Goal: Entertainment & Leisure: Browse casually

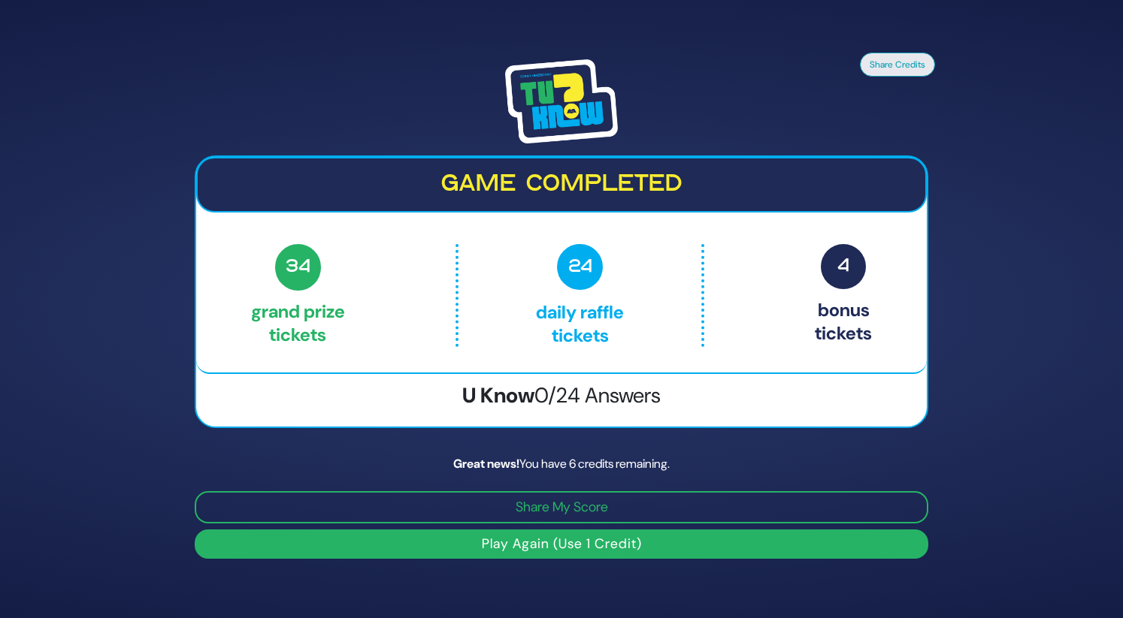
click at [537, 94] on img at bounding box center [561, 101] width 113 height 84
click at [639, 549] on button "Play Again (Use 1 Credit)" at bounding box center [561, 544] width 733 height 29
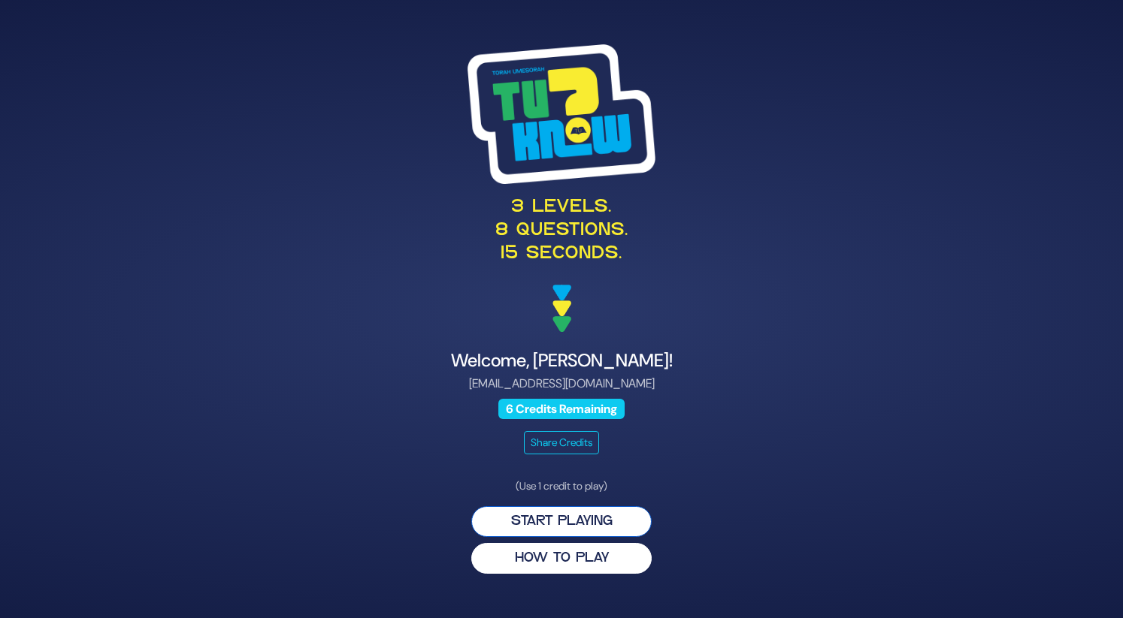
click at [588, 528] on button "Start Playing" at bounding box center [561, 521] width 180 height 31
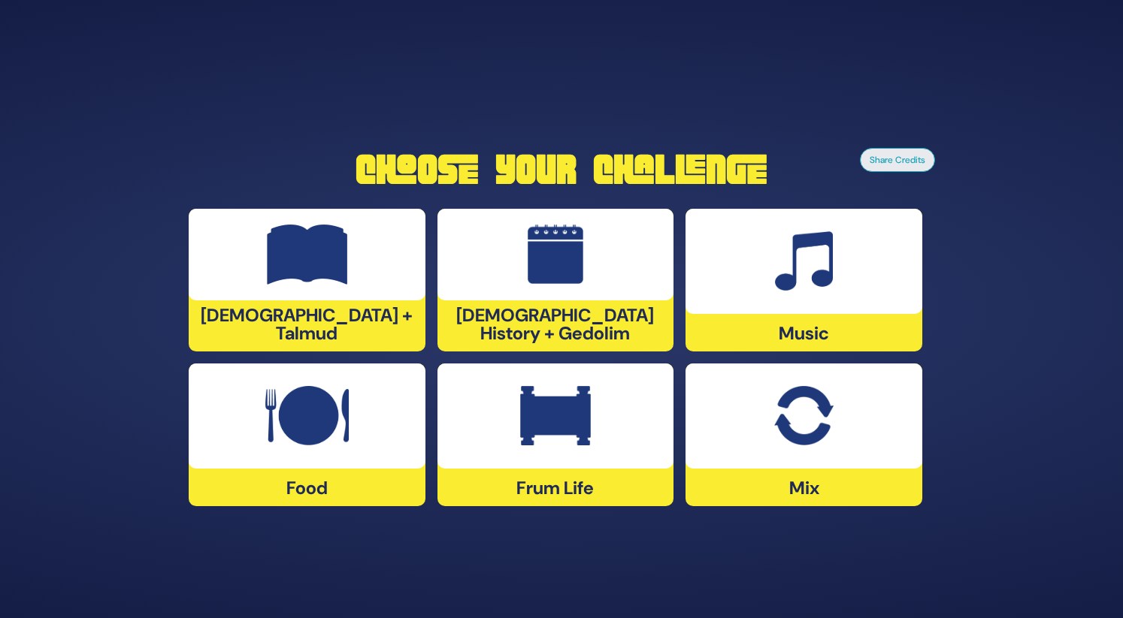
click at [769, 440] on div at bounding box center [803, 416] width 237 height 105
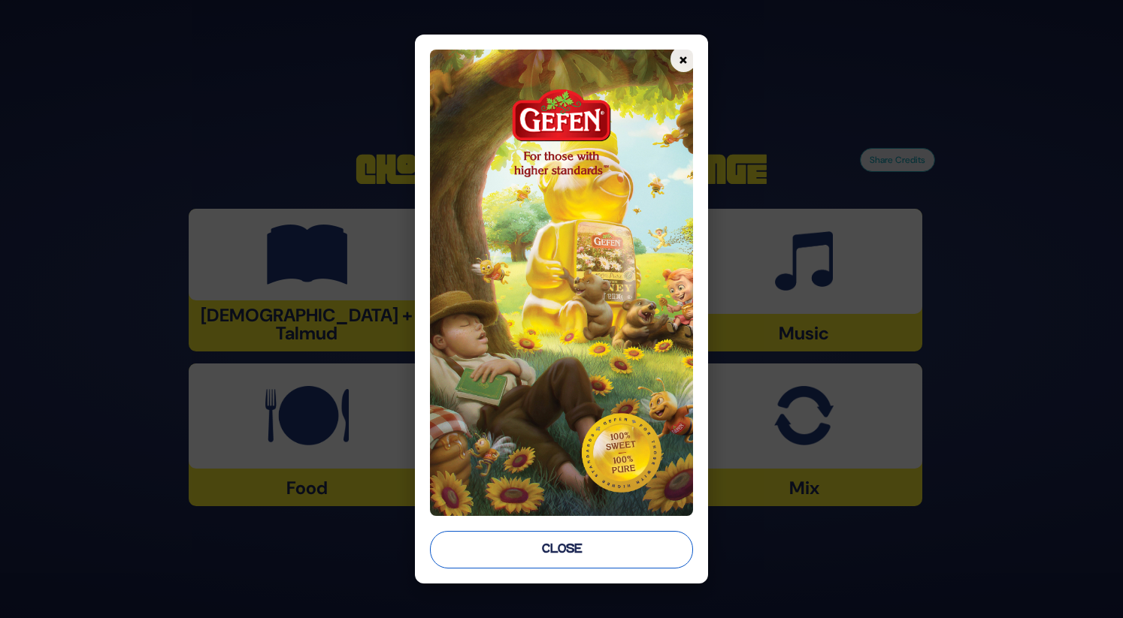
click at [636, 544] on button "Close" at bounding box center [561, 550] width 262 height 38
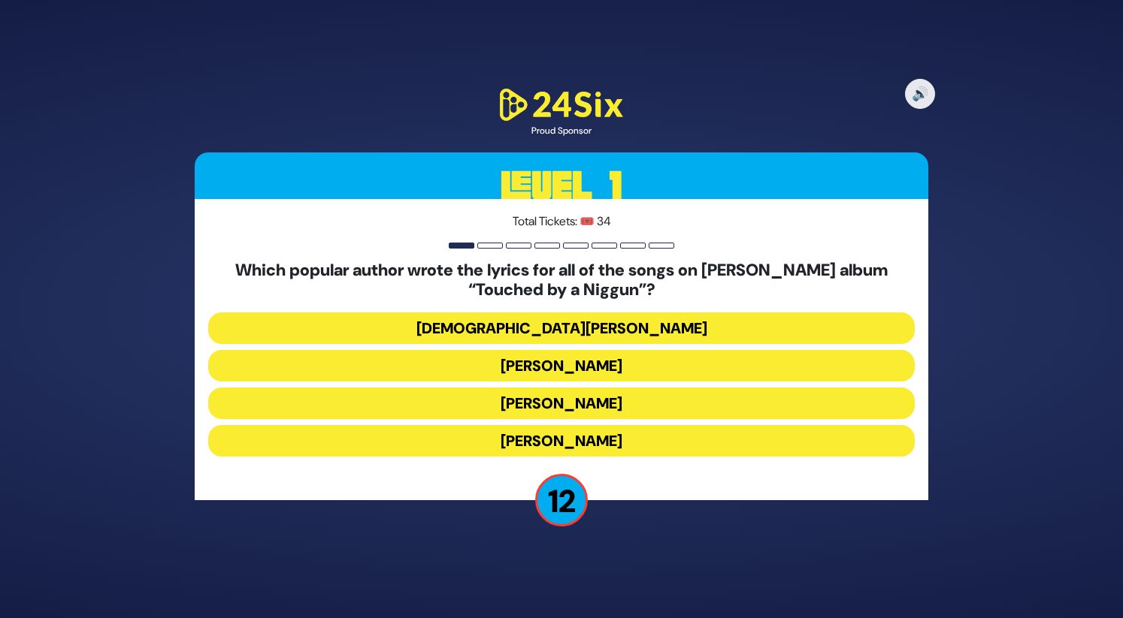
click at [606, 405] on button "[PERSON_NAME]" at bounding box center [561, 404] width 706 height 32
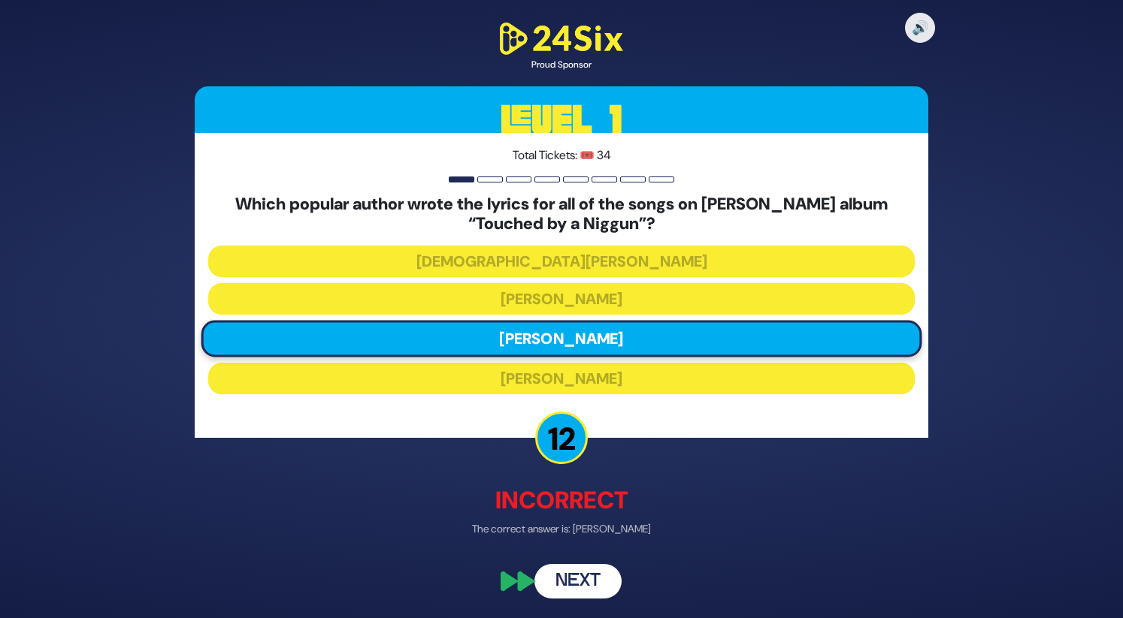
click at [597, 572] on button "Next" at bounding box center [577, 581] width 87 height 35
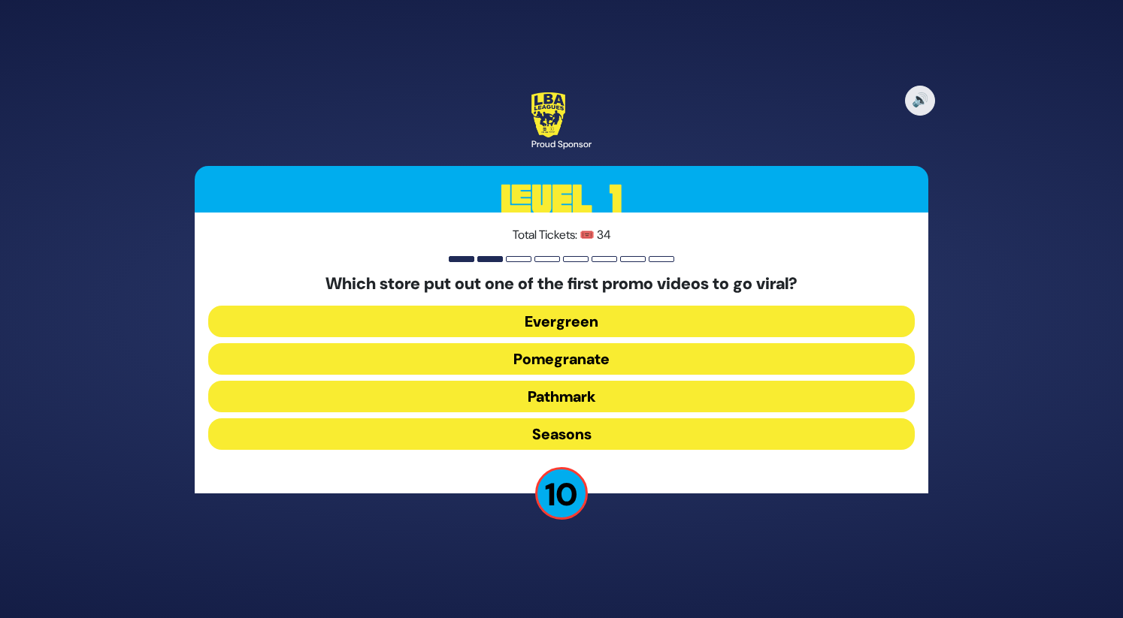
click at [594, 352] on button "Pomegranate" at bounding box center [561, 359] width 706 height 32
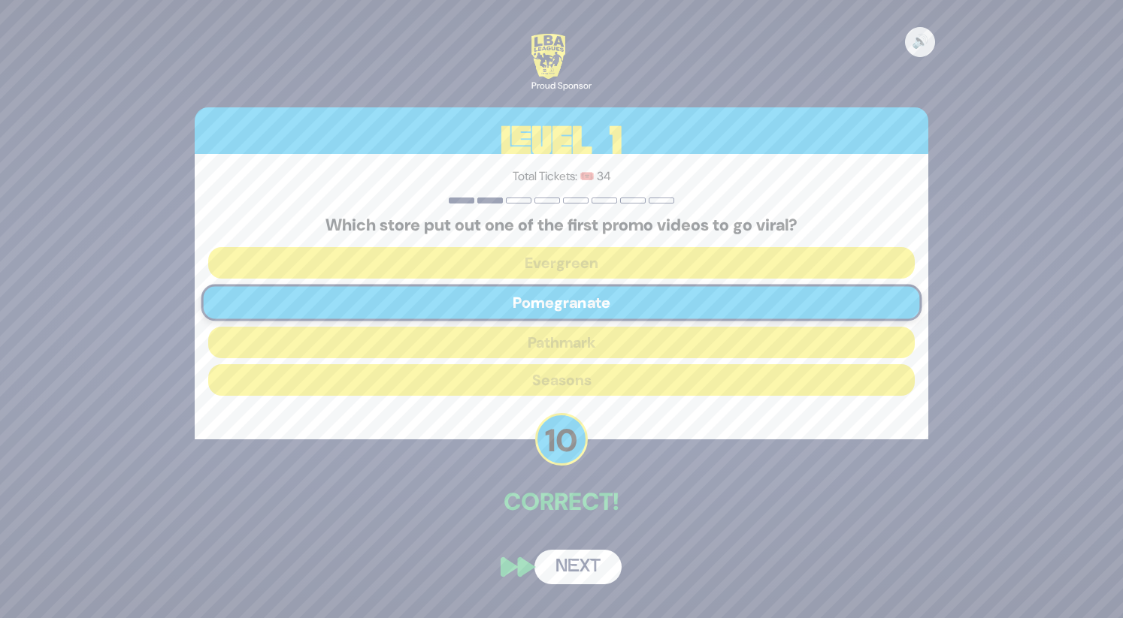
click at [586, 565] on button "Next" at bounding box center [577, 567] width 87 height 35
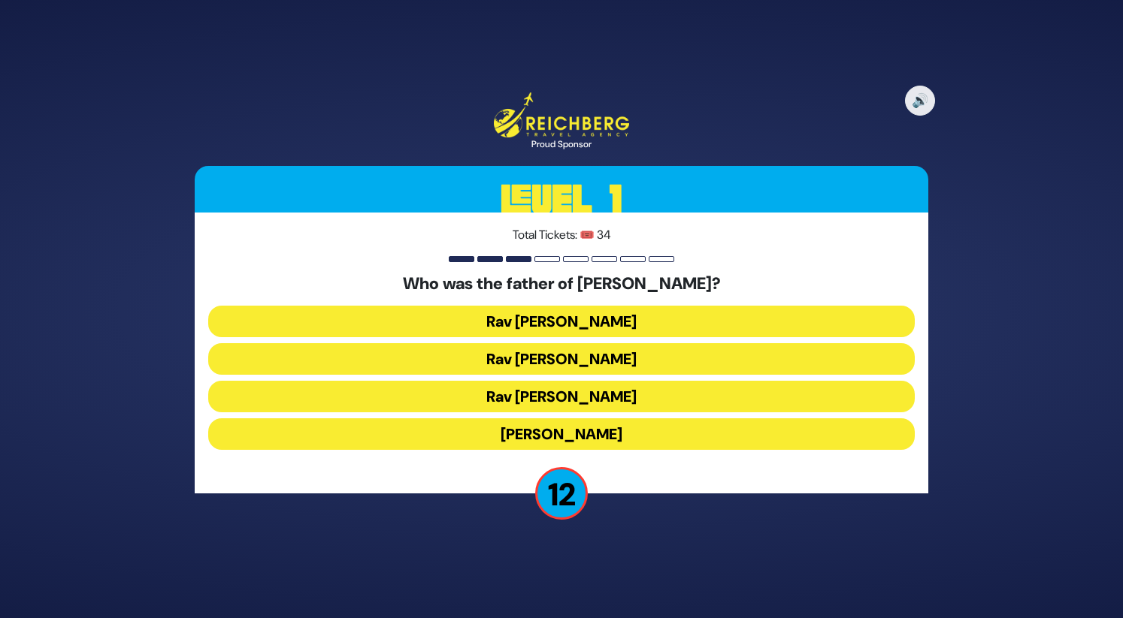
click at [646, 428] on button "[PERSON_NAME]" at bounding box center [561, 435] width 706 height 32
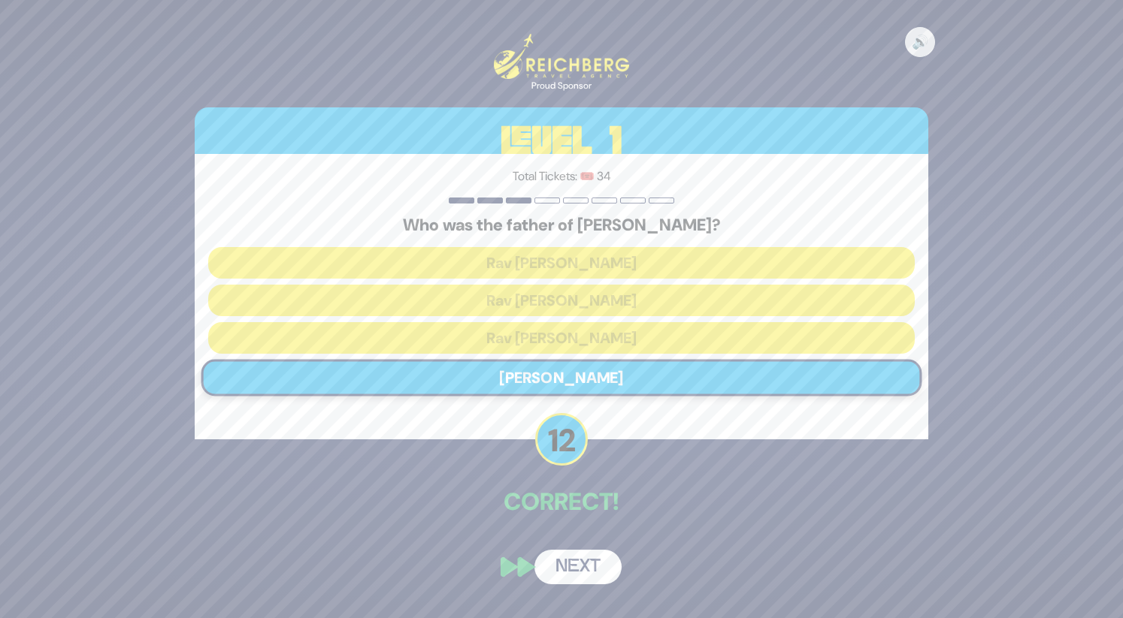
click at [576, 571] on button "Next" at bounding box center [577, 567] width 87 height 35
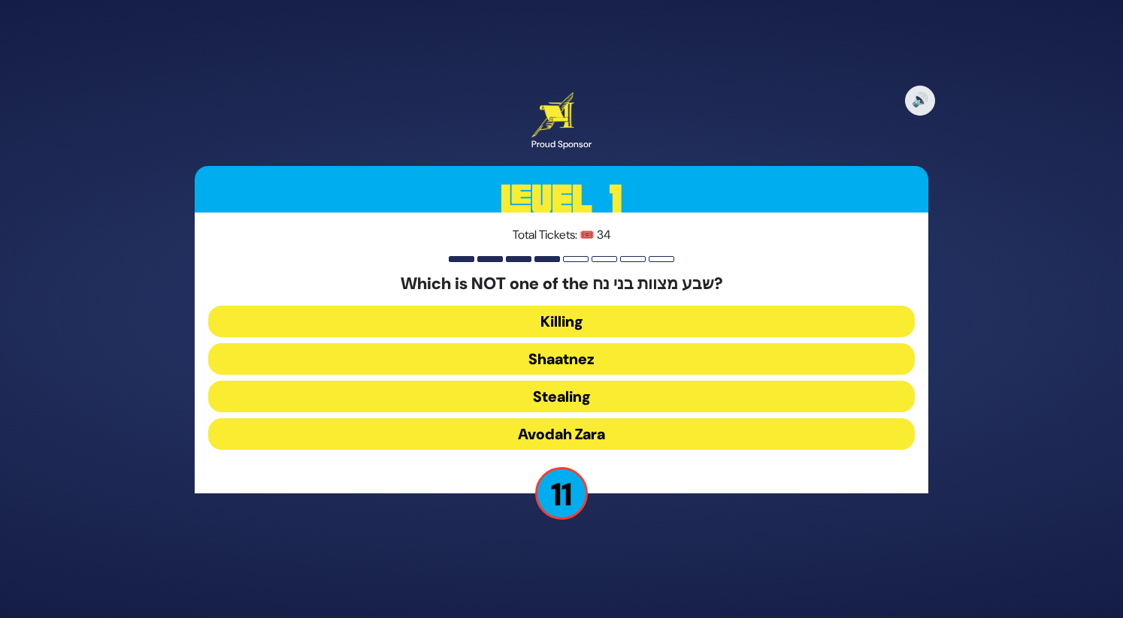
click at [586, 360] on button "Shaatnez" at bounding box center [561, 359] width 706 height 32
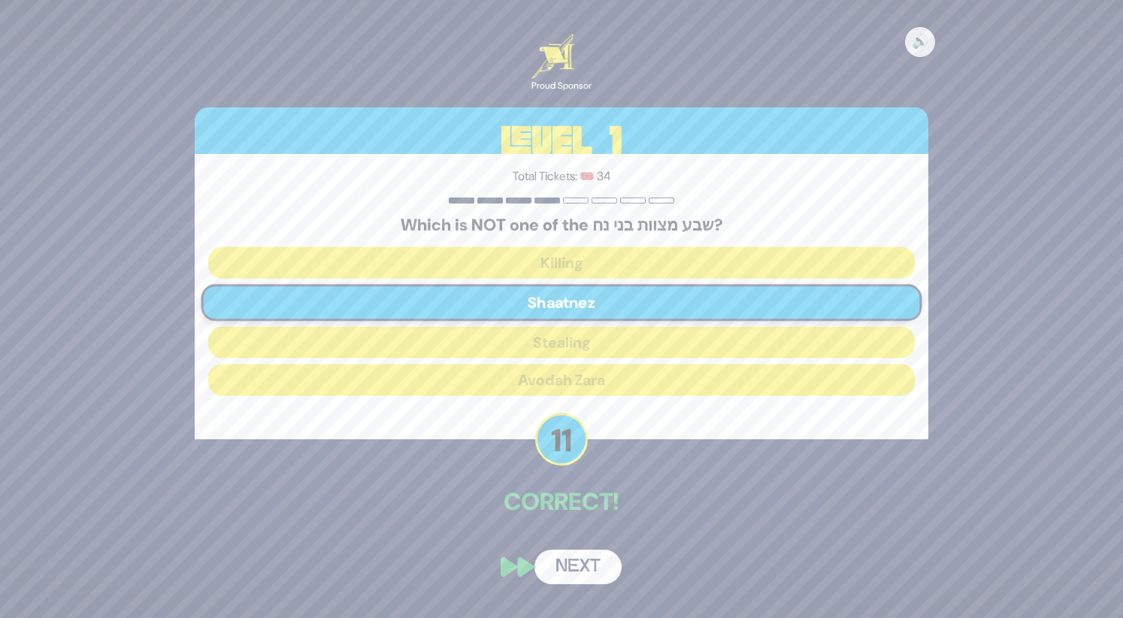
click at [585, 560] on button "Next" at bounding box center [577, 567] width 87 height 35
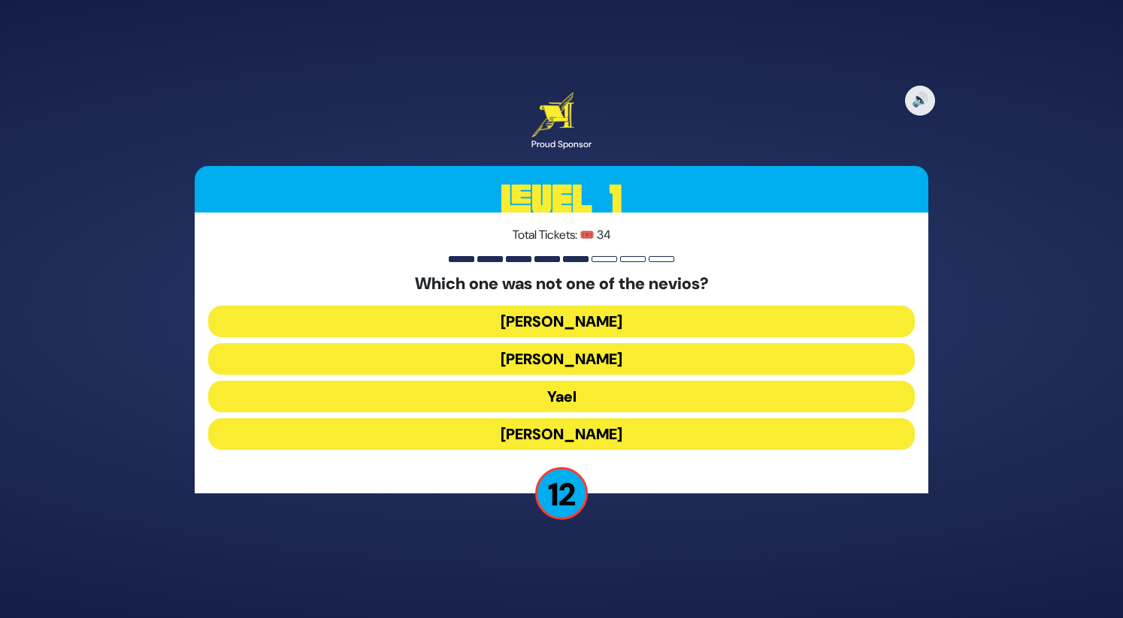
click at [623, 399] on button "Yael" at bounding box center [561, 397] width 706 height 32
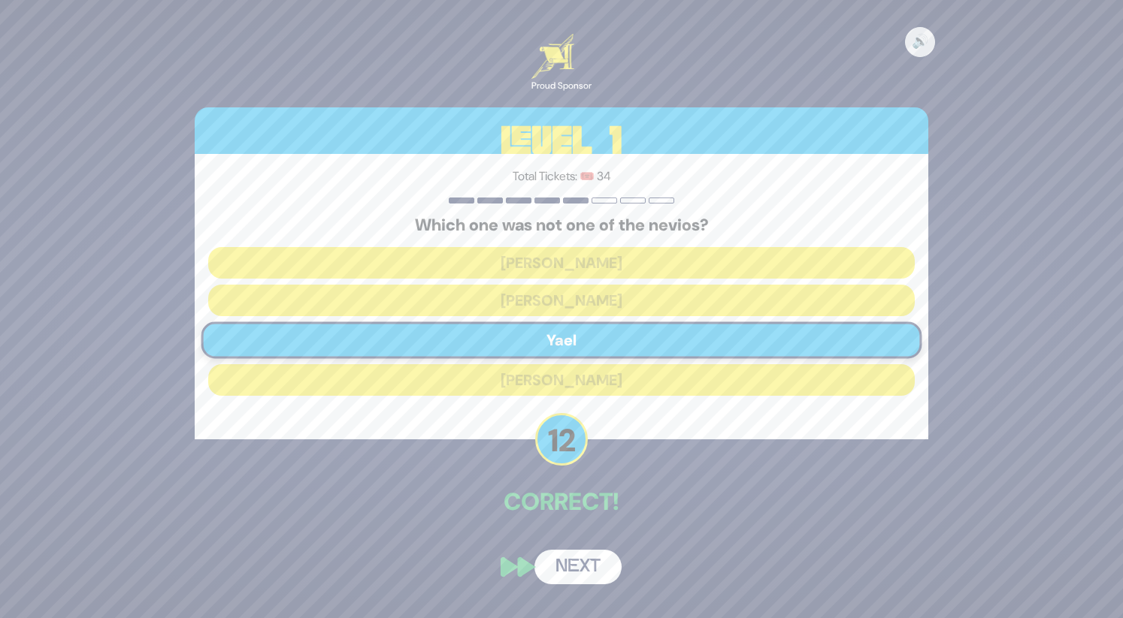
click at [600, 562] on button "Next" at bounding box center [577, 567] width 87 height 35
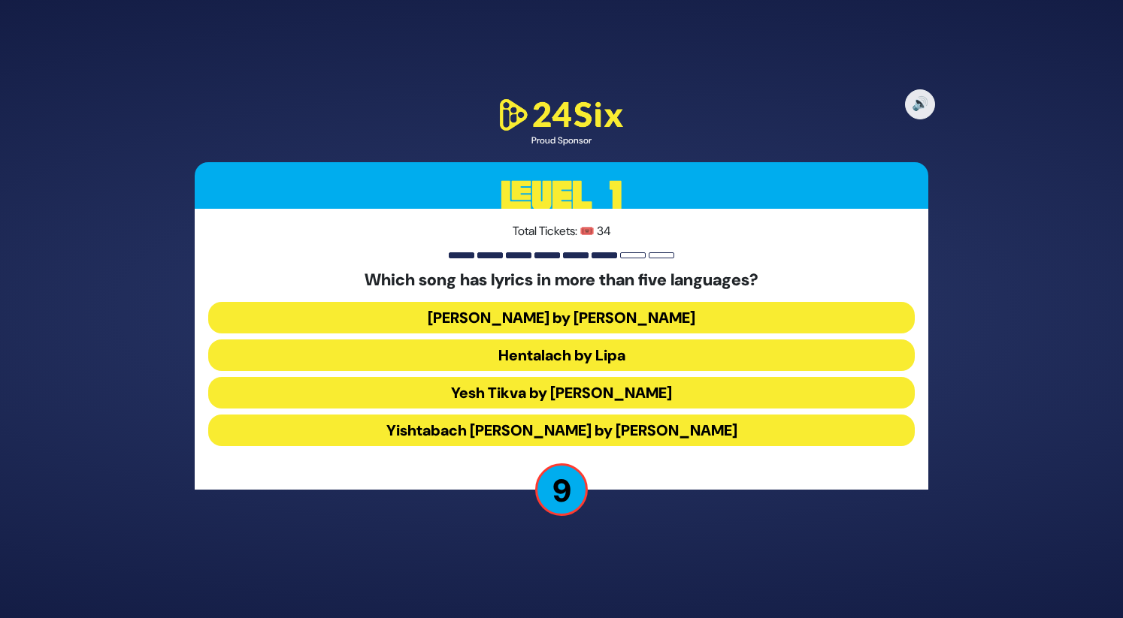
click at [521, 351] on button "Hentalach by Lipa" at bounding box center [561, 356] width 706 height 32
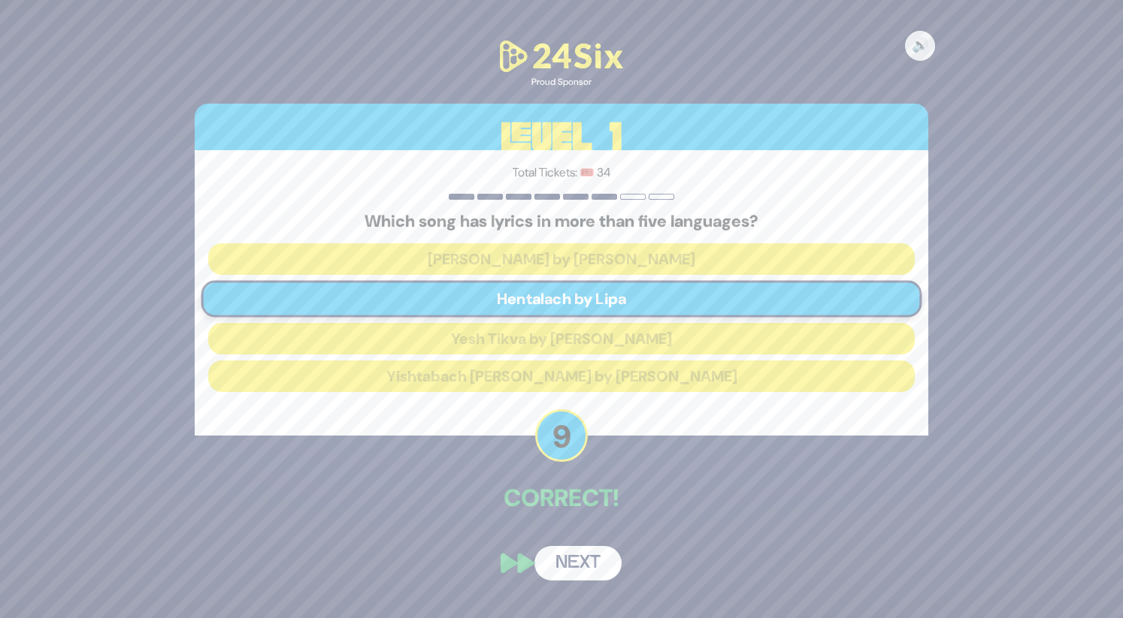
click at [565, 564] on button "Next" at bounding box center [577, 563] width 87 height 35
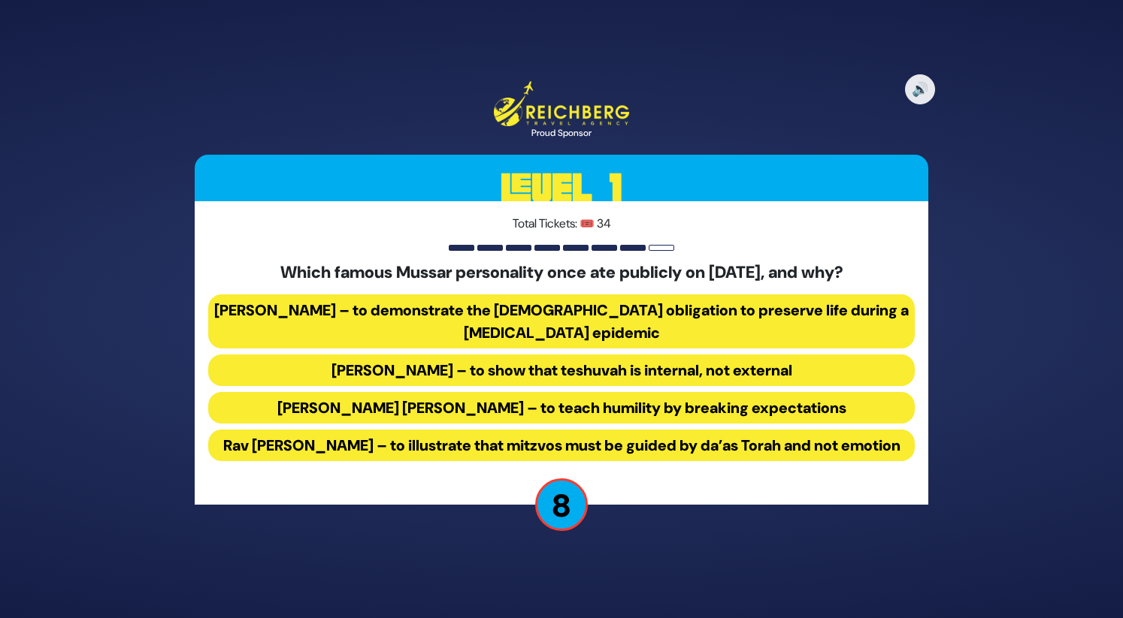
click at [600, 313] on button "[PERSON_NAME] – to demonstrate the [DEMOGRAPHIC_DATA] obligation to preserve li…" at bounding box center [561, 322] width 706 height 54
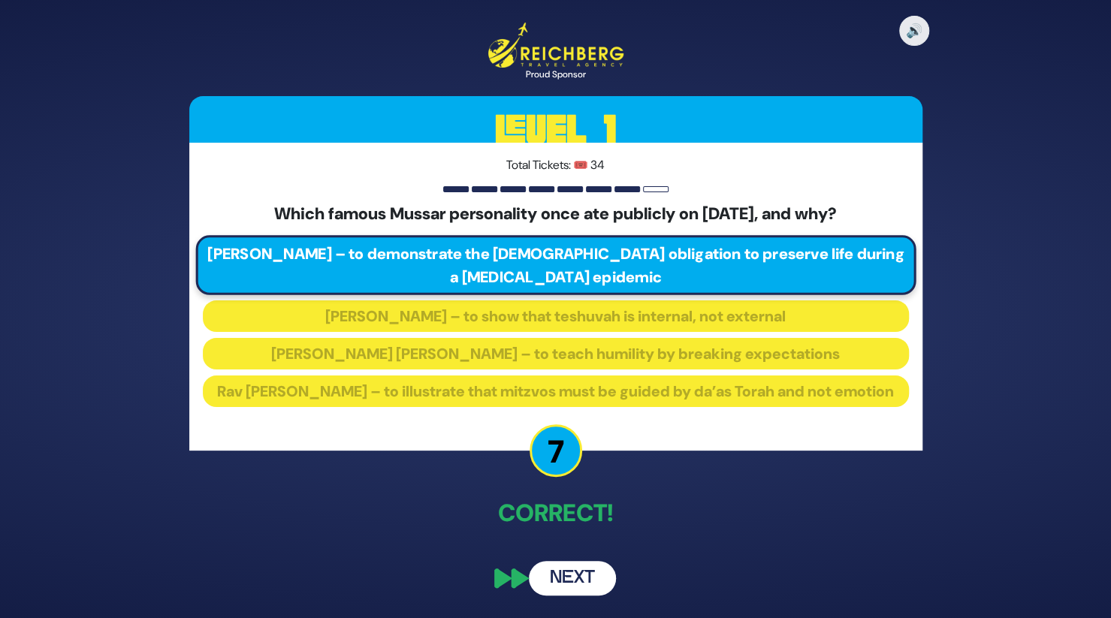
click at [598, 588] on button "Next" at bounding box center [572, 578] width 87 height 35
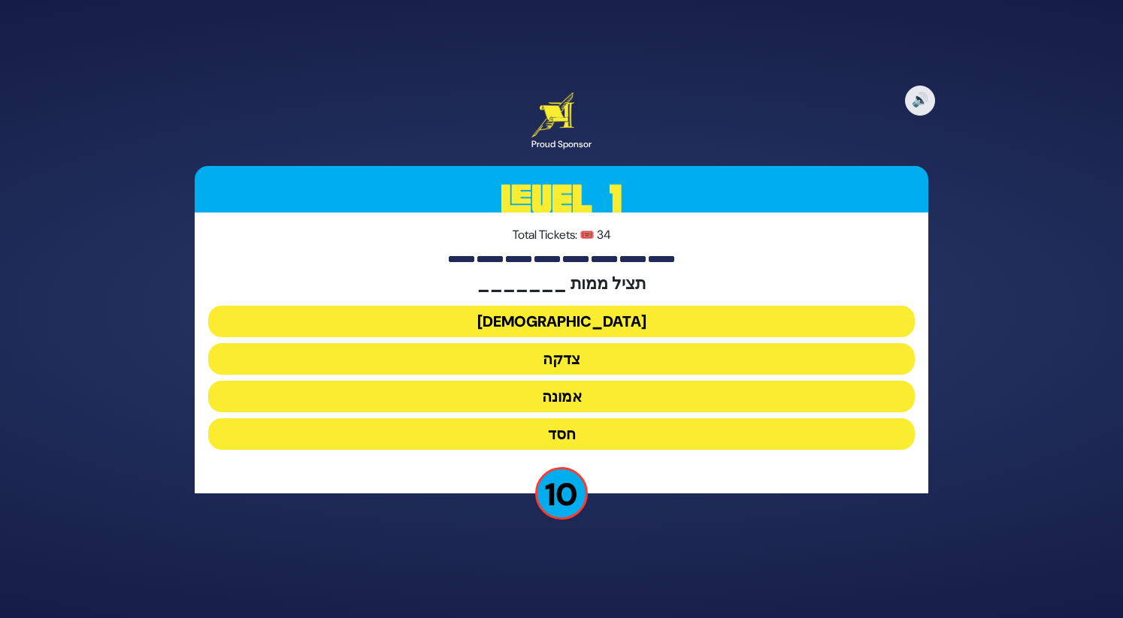
click at [582, 364] on button "צדקה" at bounding box center [561, 359] width 706 height 32
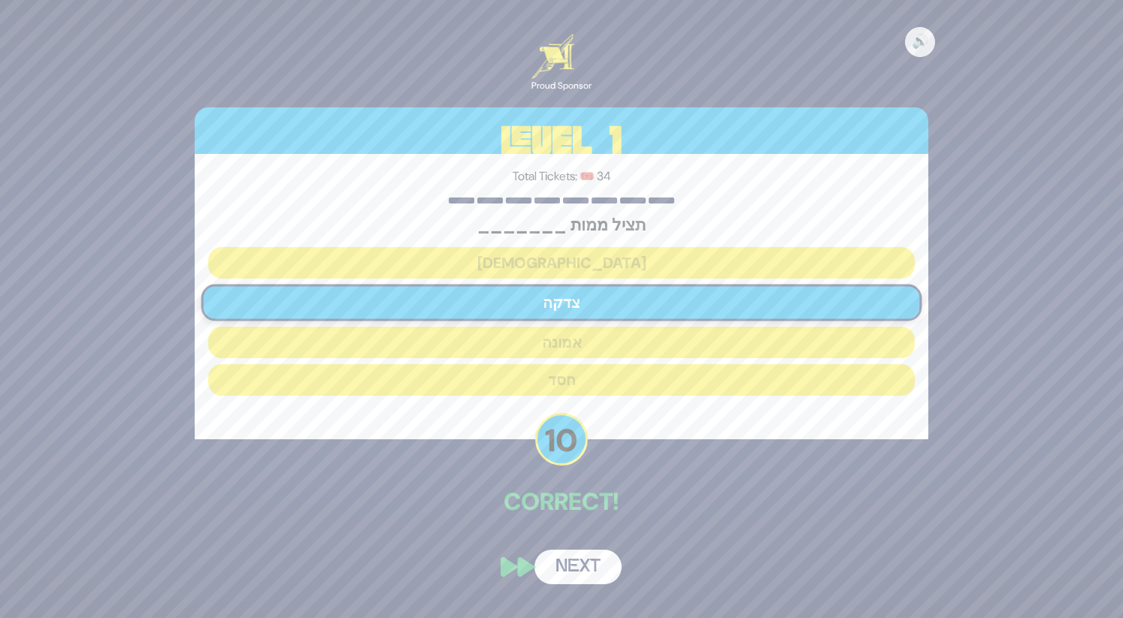
click at [582, 559] on button "Next" at bounding box center [577, 567] width 87 height 35
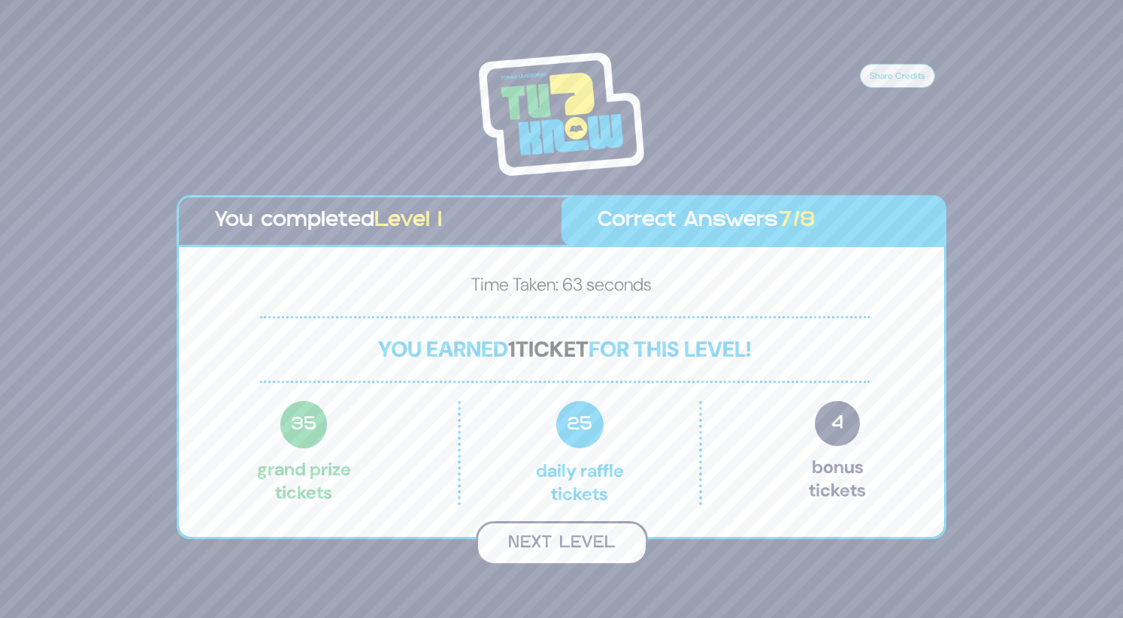
click at [552, 539] on button "Next Level" at bounding box center [562, 544] width 172 height 44
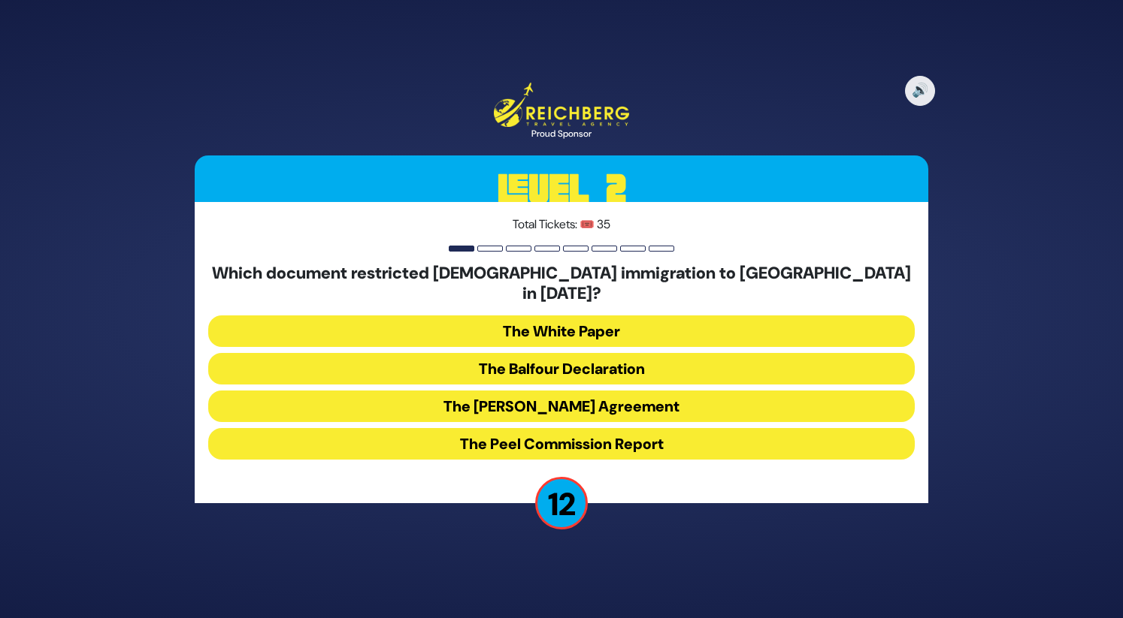
click at [583, 359] on button "The Balfour Declaration" at bounding box center [561, 369] width 706 height 32
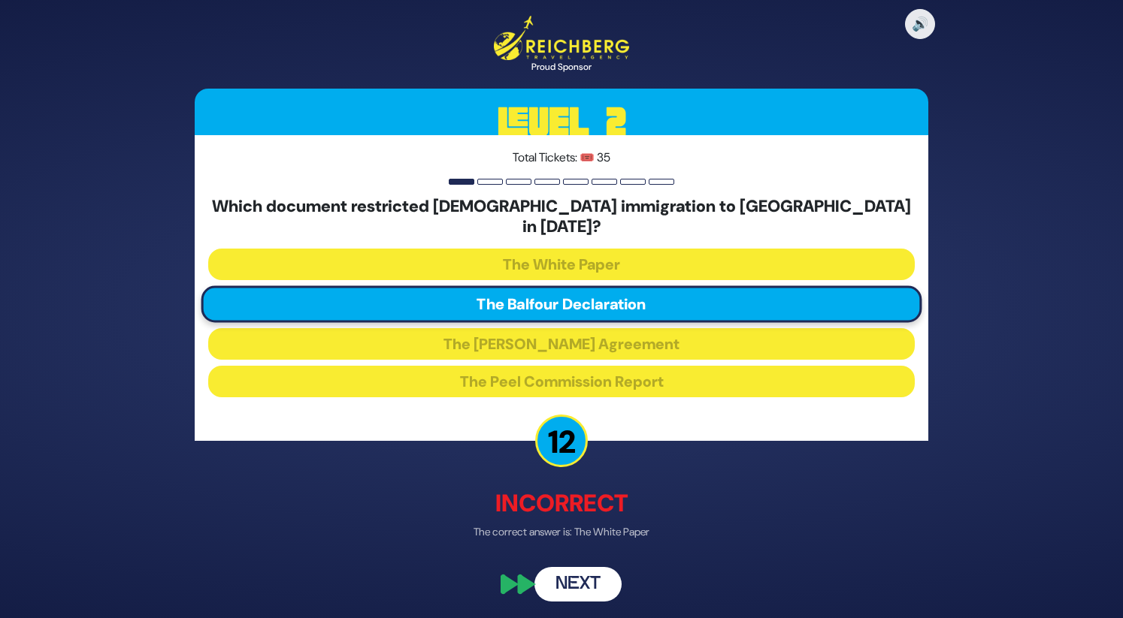
click at [595, 578] on button "Next" at bounding box center [577, 585] width 87 height 35
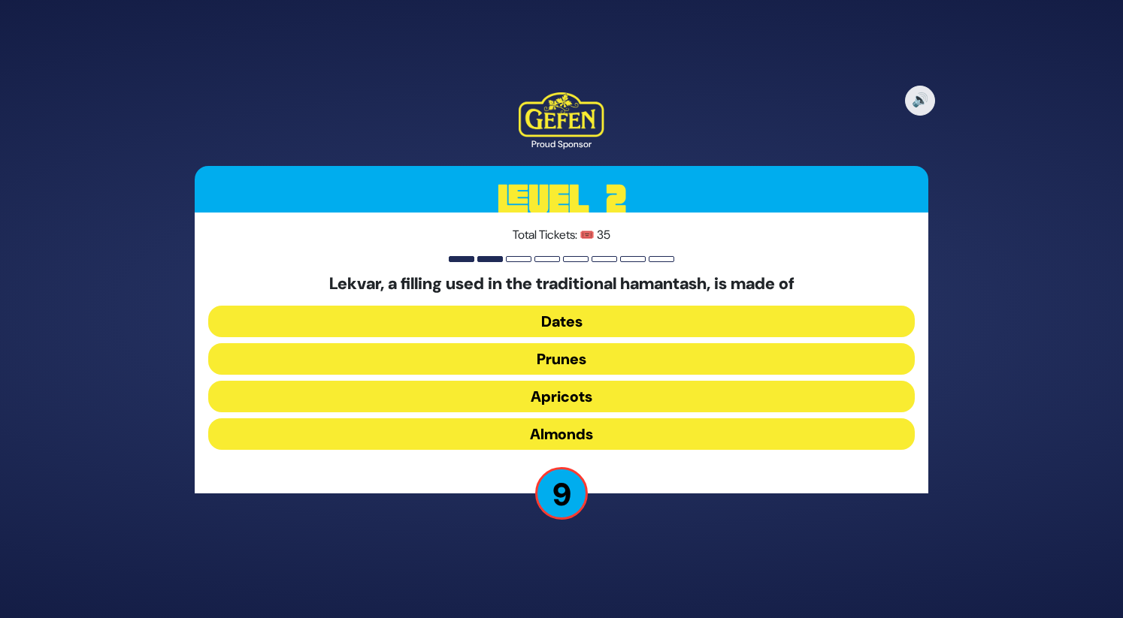
click at [577, 358] on button "Prunes" at bounding box center [561, 359] width 706 height 32
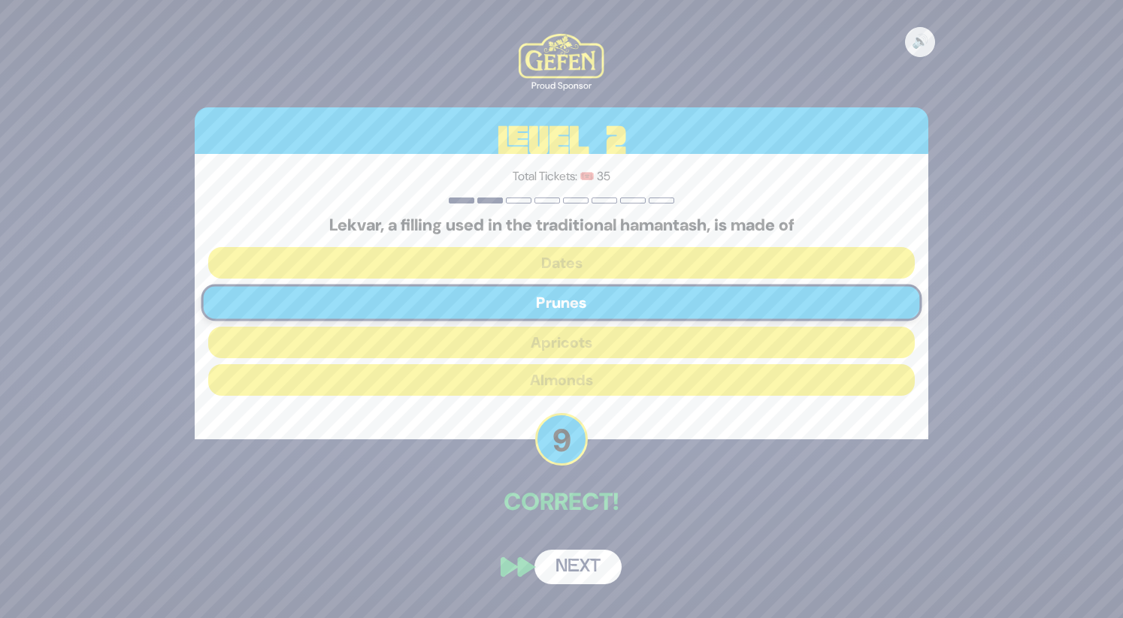
click at [584, 567] on button "Next" at bounding box center [577, 567] width 87 height 35
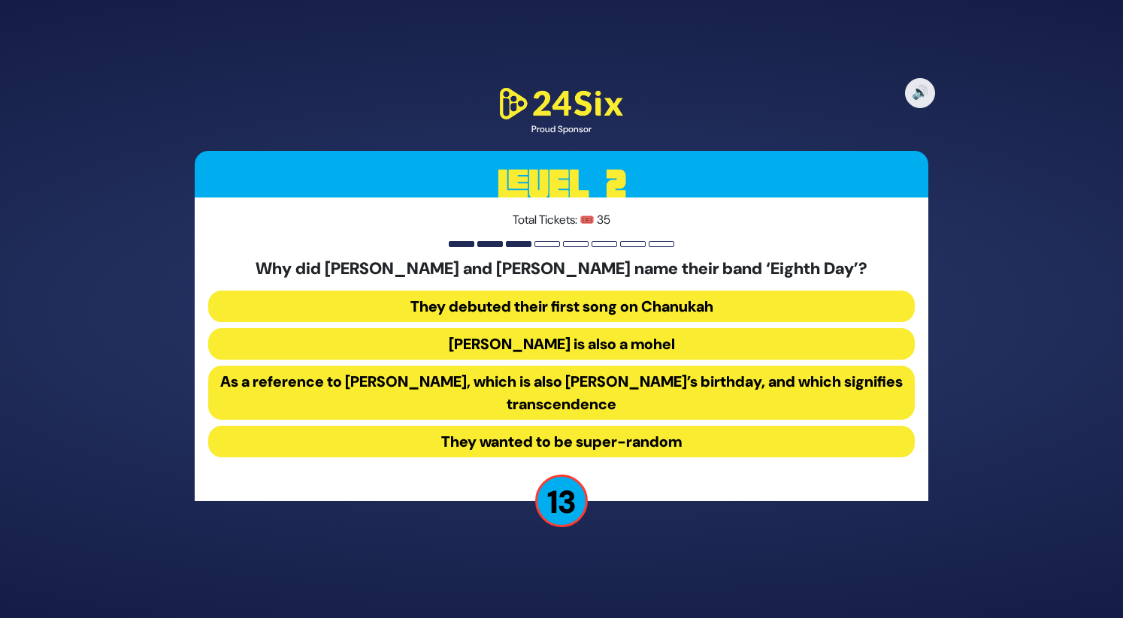
click at [570, 387] on button "As a reference to [PERSON_NAME], which is also [PERSON_NAME]’s birthday, and wh…" at bounding box center [561, 393] width 706 height 54
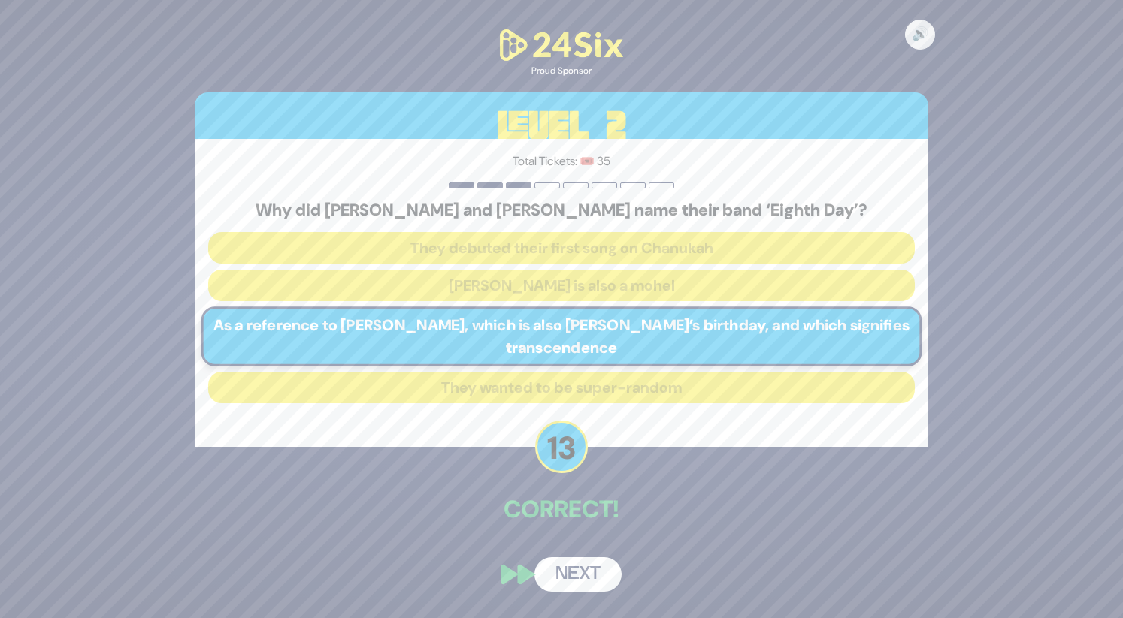
click at [574, 582] on button "Next" at bounding box center [577, 575] width 87 height 35
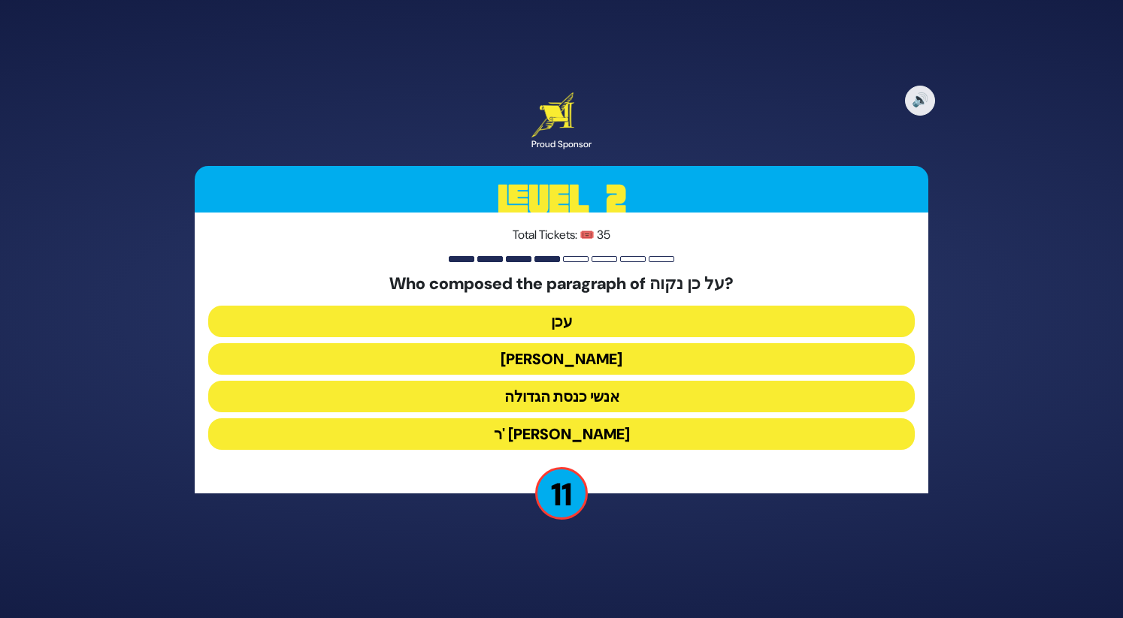
click at [600, 360] on button "[PERSON_NAME]" at bounding box center [561, 359] width 706 height 32
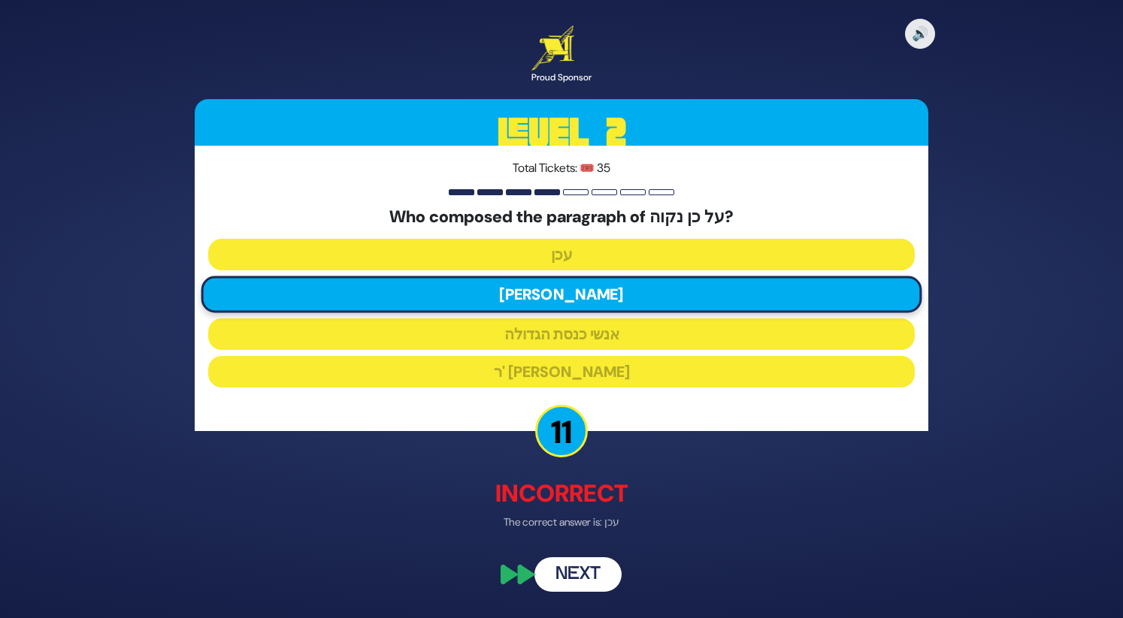
click at [567, 576] on button "Next" at bounding box center [577, 575] width 87 height 35
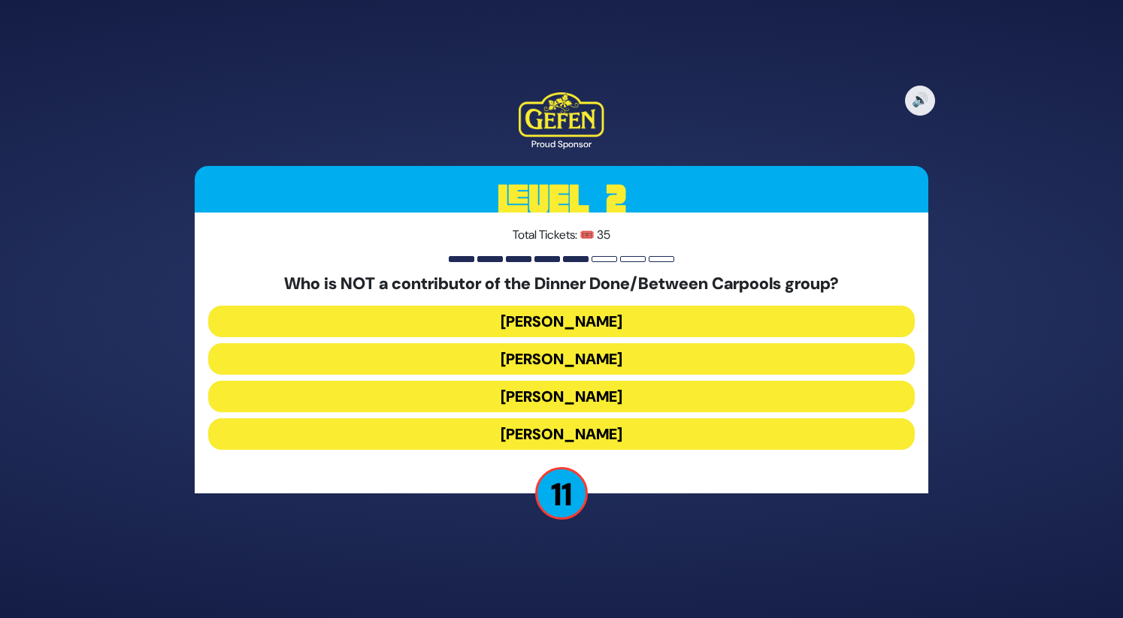
click at [598, 403] on button "[PERSON_NAME]" at bounding box center [561, 397] width 706 height 32
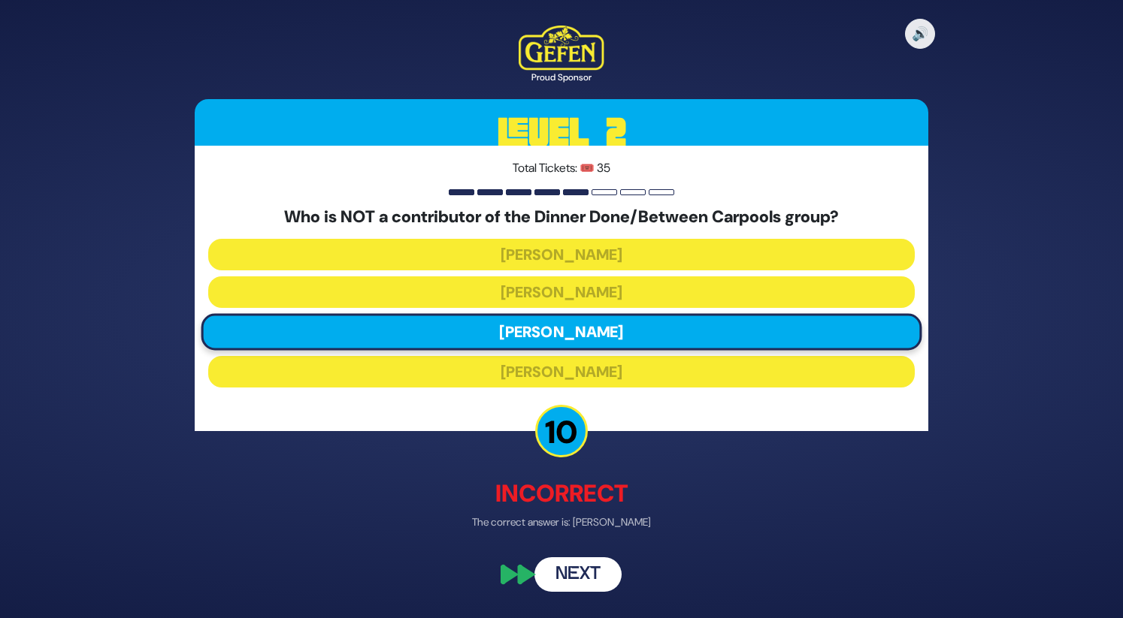
click at [597, 576] on button "Next" at bounding box center [577, 575] width 87 height 35
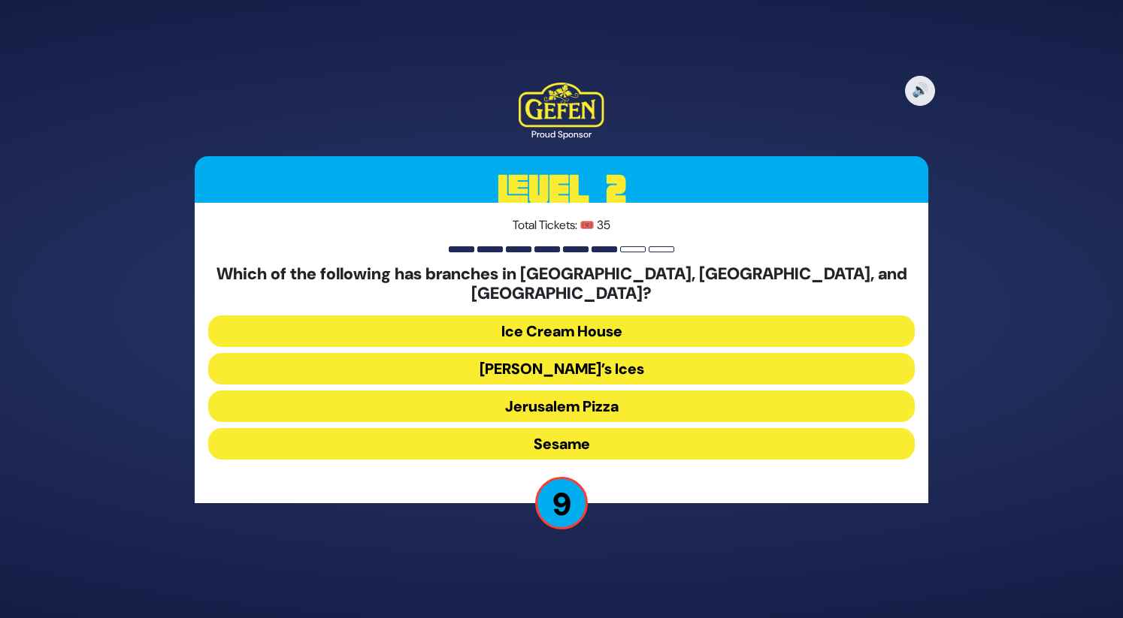
click at [550, 354] on button "[PERSON_NAME]’s Ices" at bounding box center [561, 369] width 706 height 32
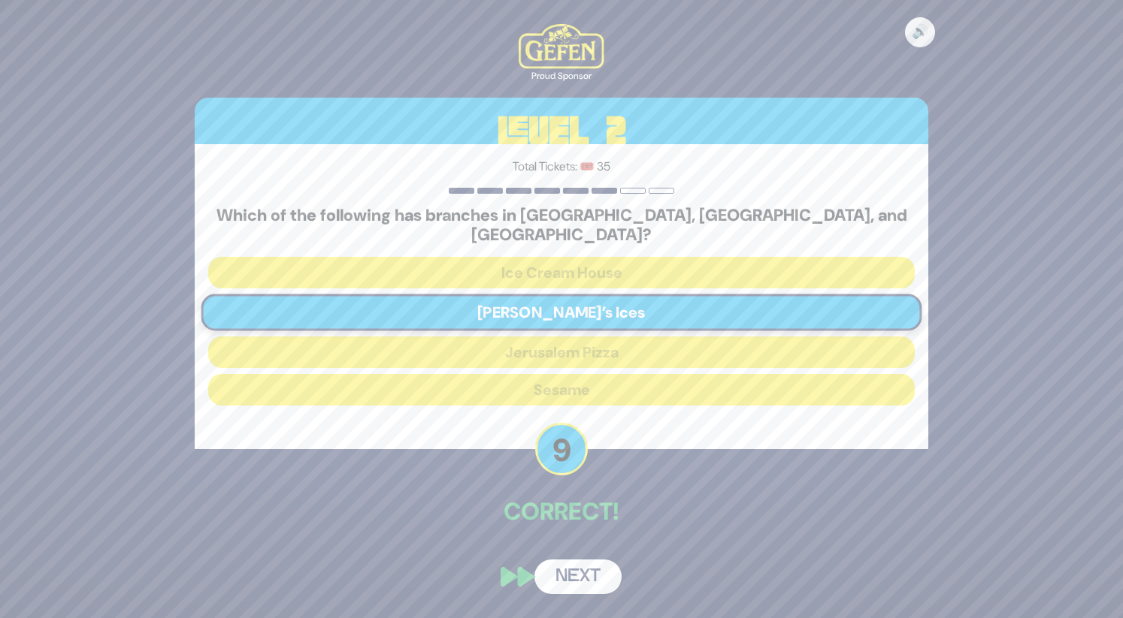
click at [582, 581] on button "Next" at bounding box center [577, 577] width 87 height 35
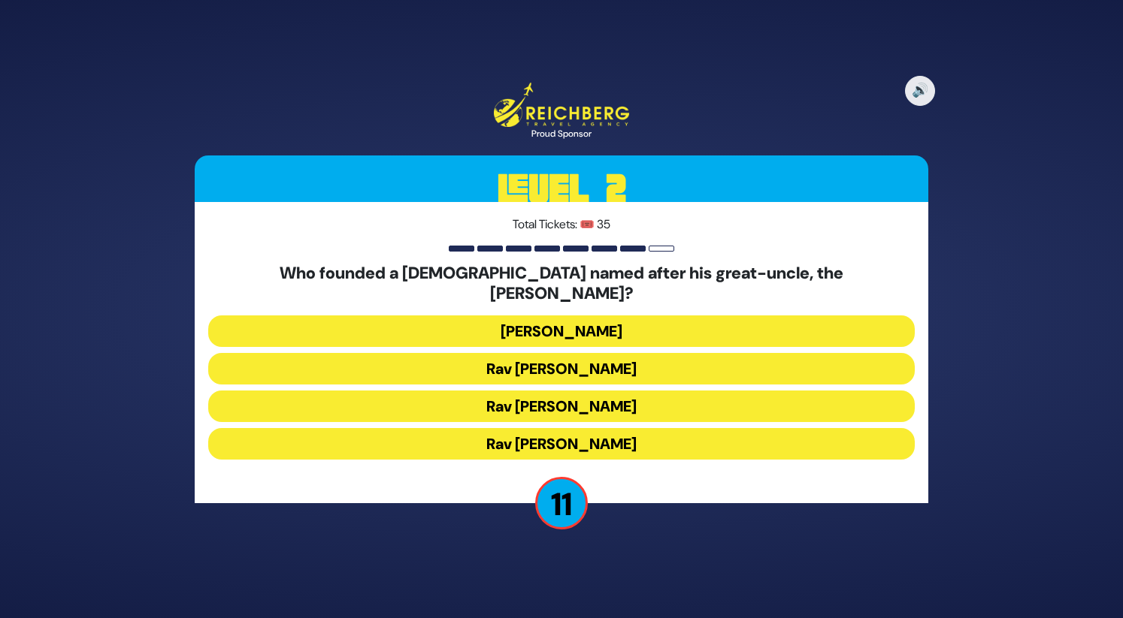
click at [561, 327] on button "[PERSON_NAME]" at bounding box center [561, 332] width 706 height 32
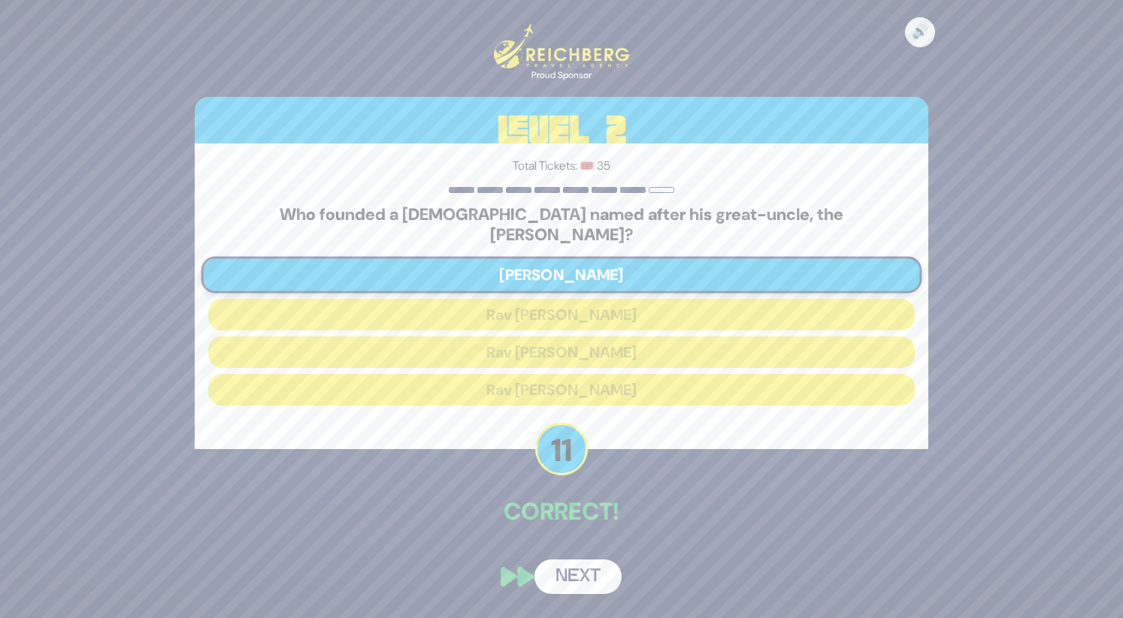
click at [563, 573] on button "Next" at bounding box center [577, 577] width 87 height 35
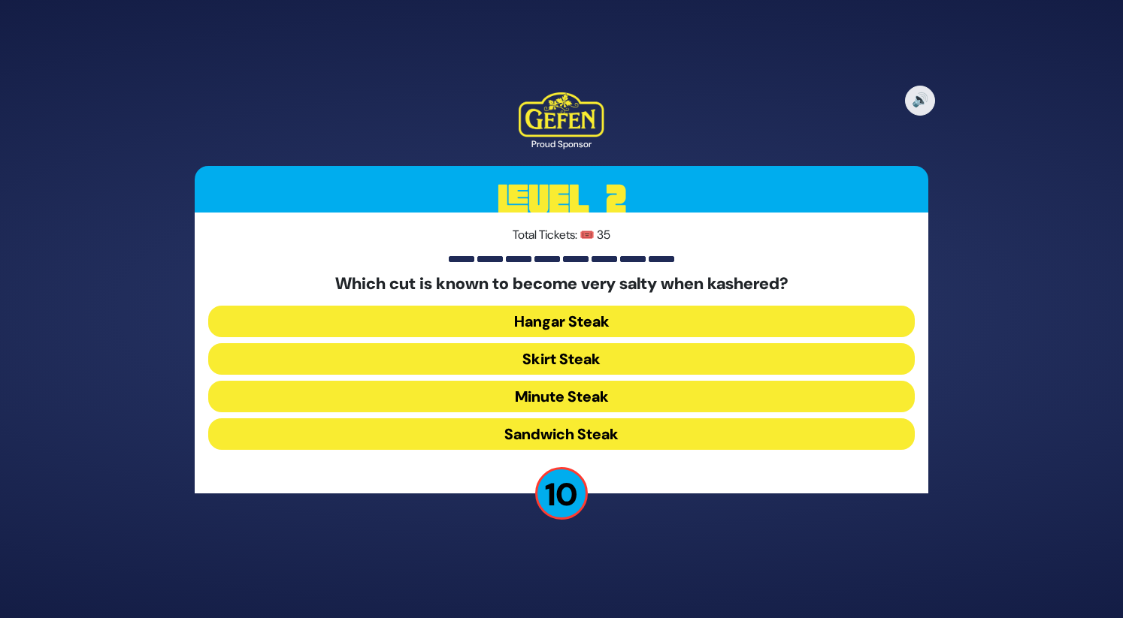
click at [559, 362] on button "Skirt Steak" at bounding box center [561, 359] width 706 height 32
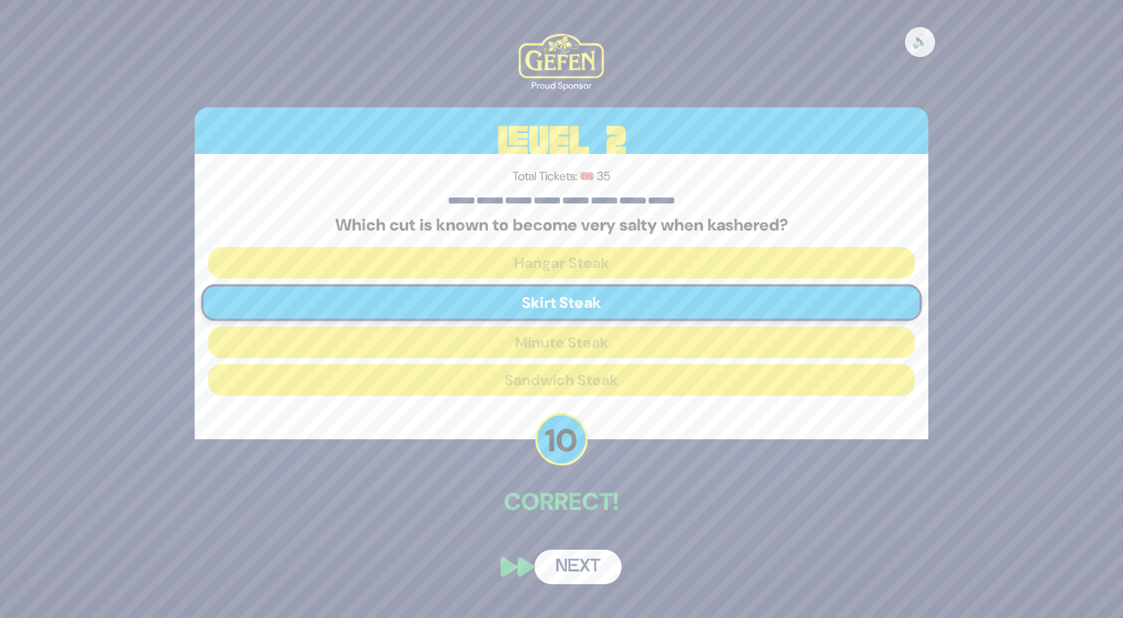
click at [574, 575] on button "Next" at bounding box center [577, 567] width 87 height 35
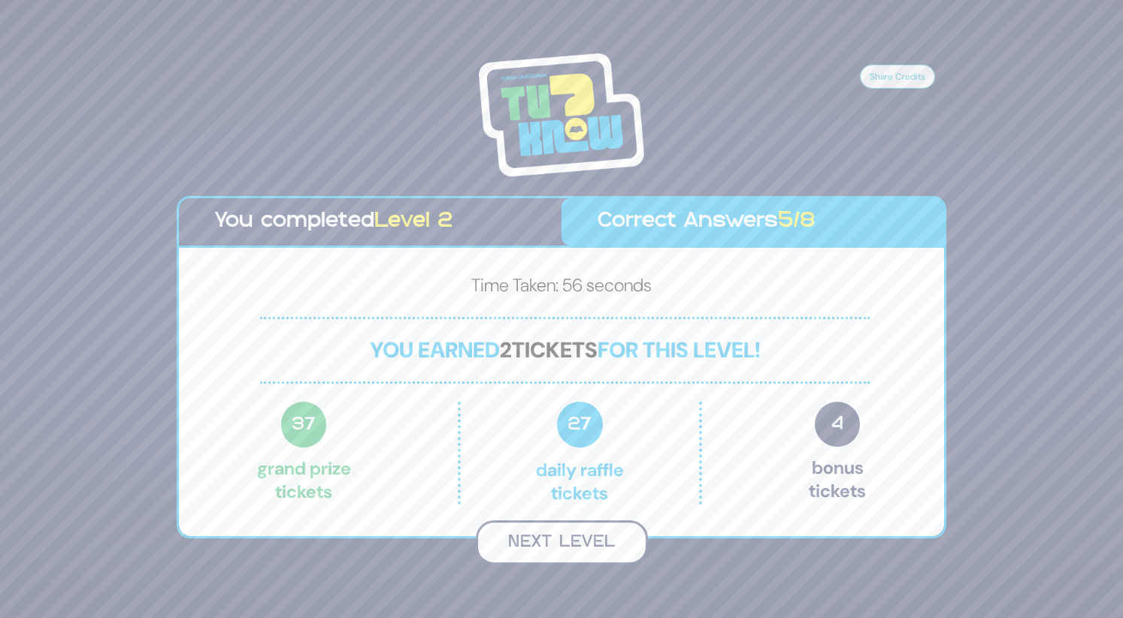
click at [538, 538] on button "Next Level" at bounding box center [562, 543] width 172 height 44
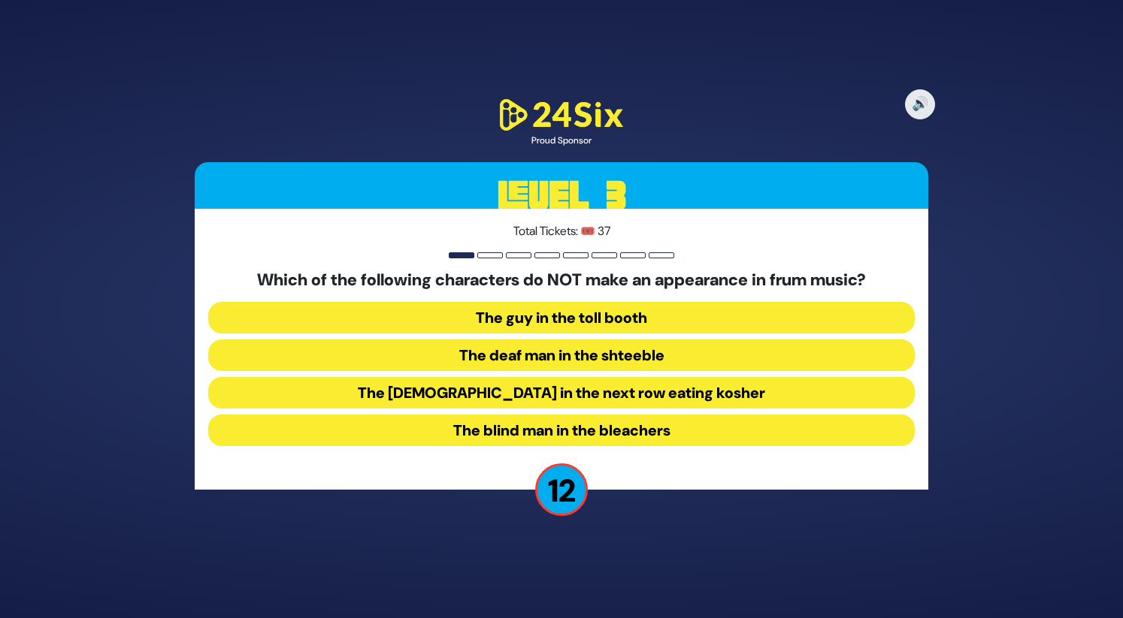
click at [608, 439] on button "The blind man in the bleachers" at bounding box center [561, 431] width 706 height 32
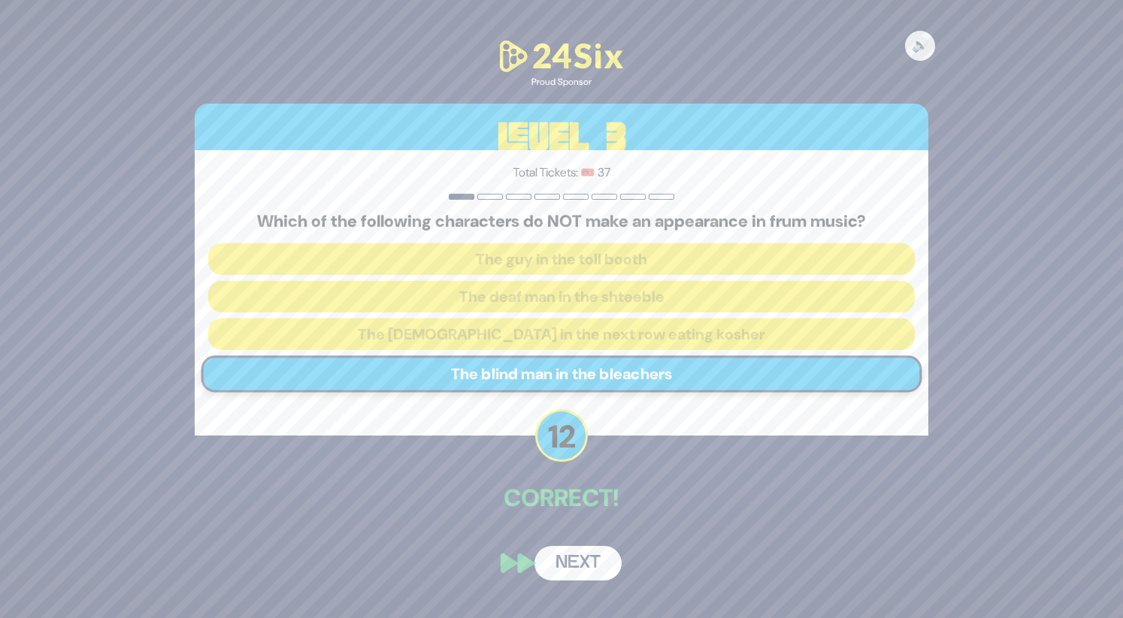
click at [597, 569] on button "Next" at bounding box center [577, 563] width 87 height 35
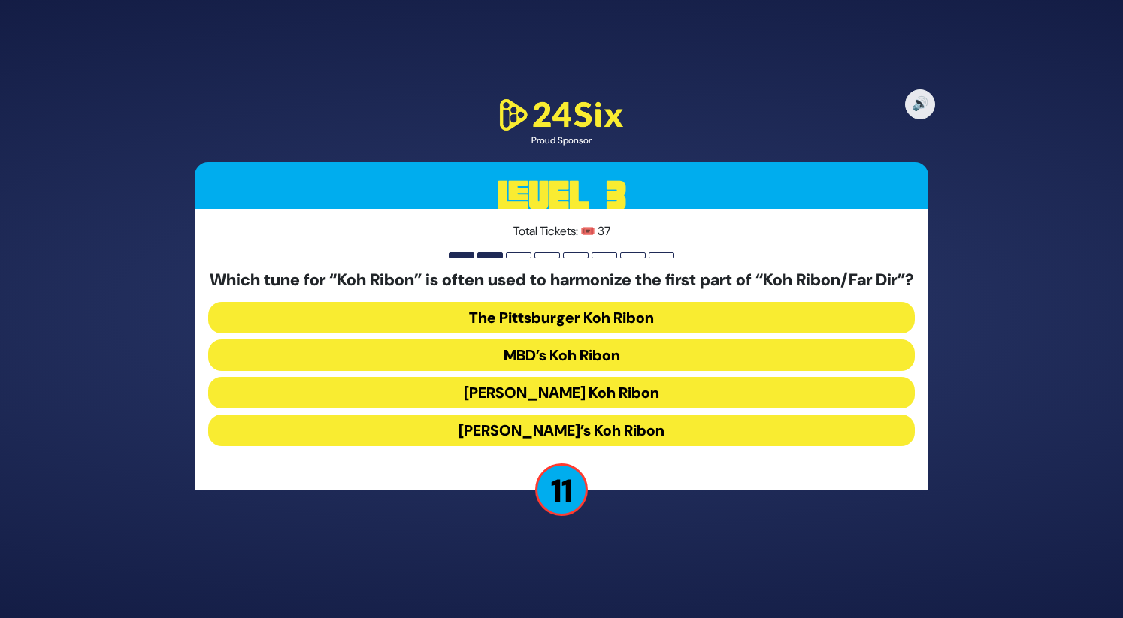
click at [595, 369] on button "MBD’s Koh Ribon" at bounding box center [561, 356] width 706 height 32
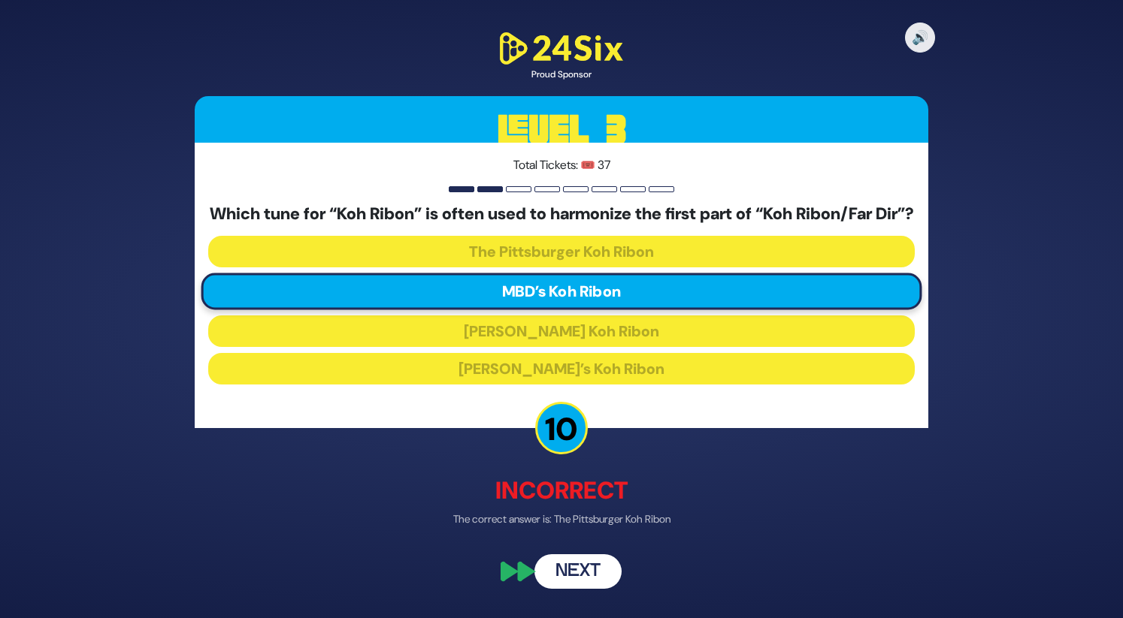
click at [590, 582] on button "Next" at bounding box center [577, 572] width 87 height 35
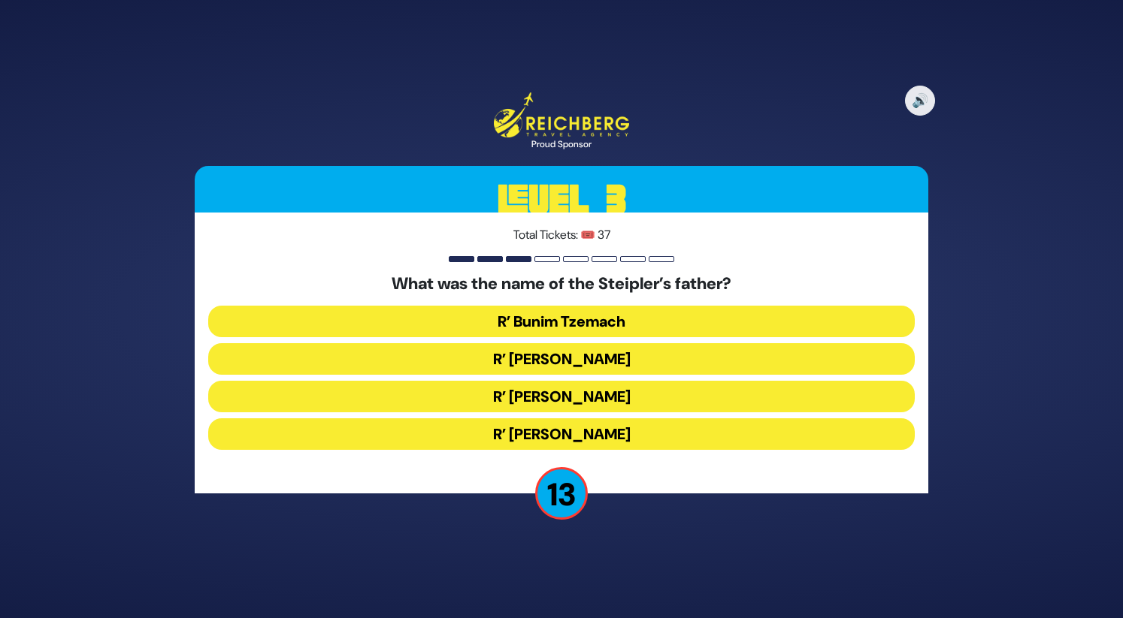
click at [631, 404] on button "R’ [PERSON_NAME]" at bounding box center [561, 397] width 706 height 32
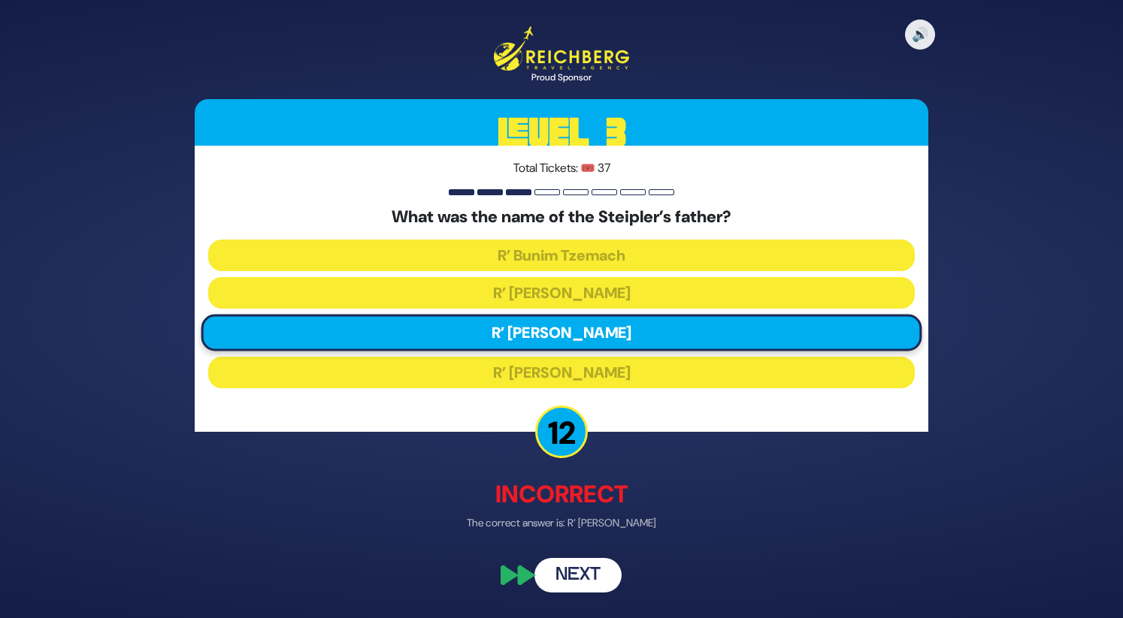
click at [582, 575] on button "Next" at bounding box center [577, 575] width 87 height 35
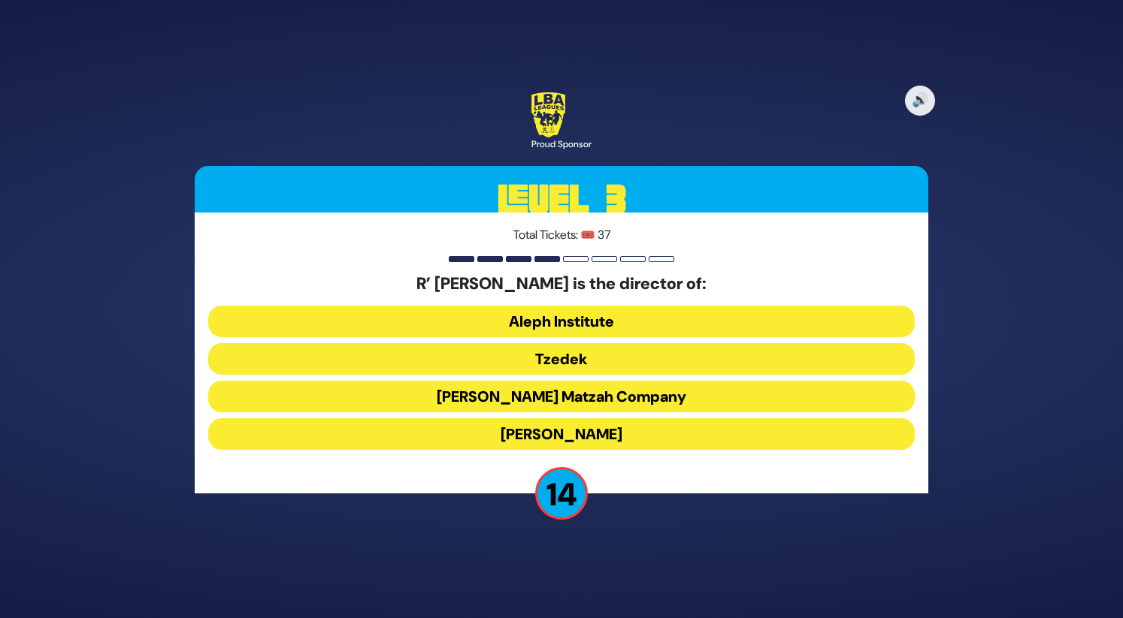
click at [633, 366] on button "Tzedek" at bounding box center [561, 359] width 706 height 32
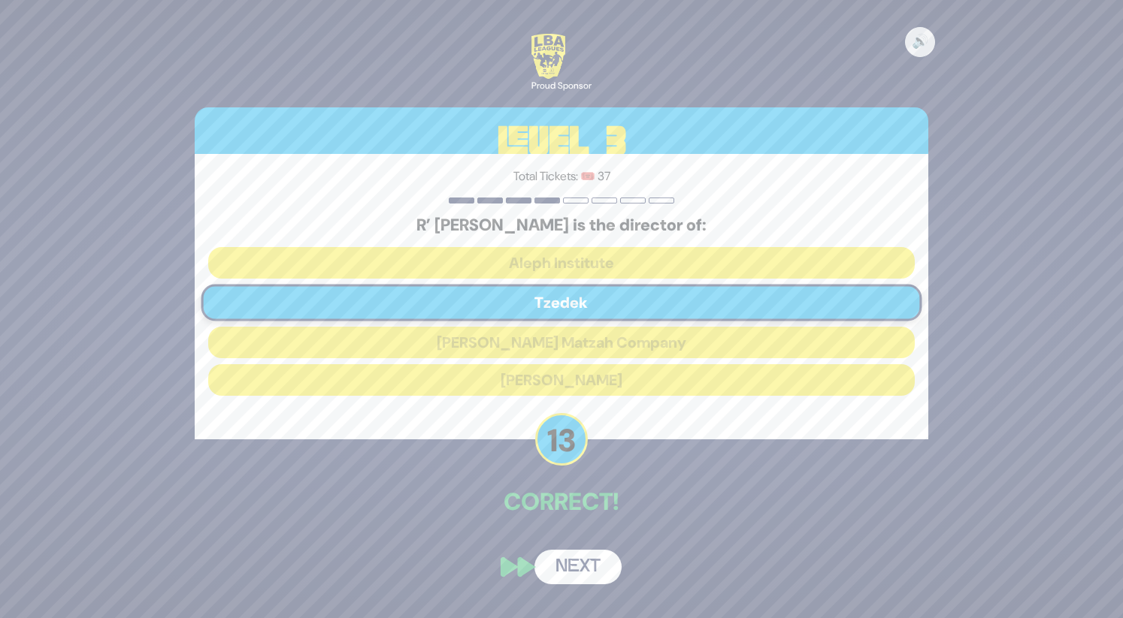
click at [588, 576] on button "Next" at bounding box center [577, 567] width 87 height 35
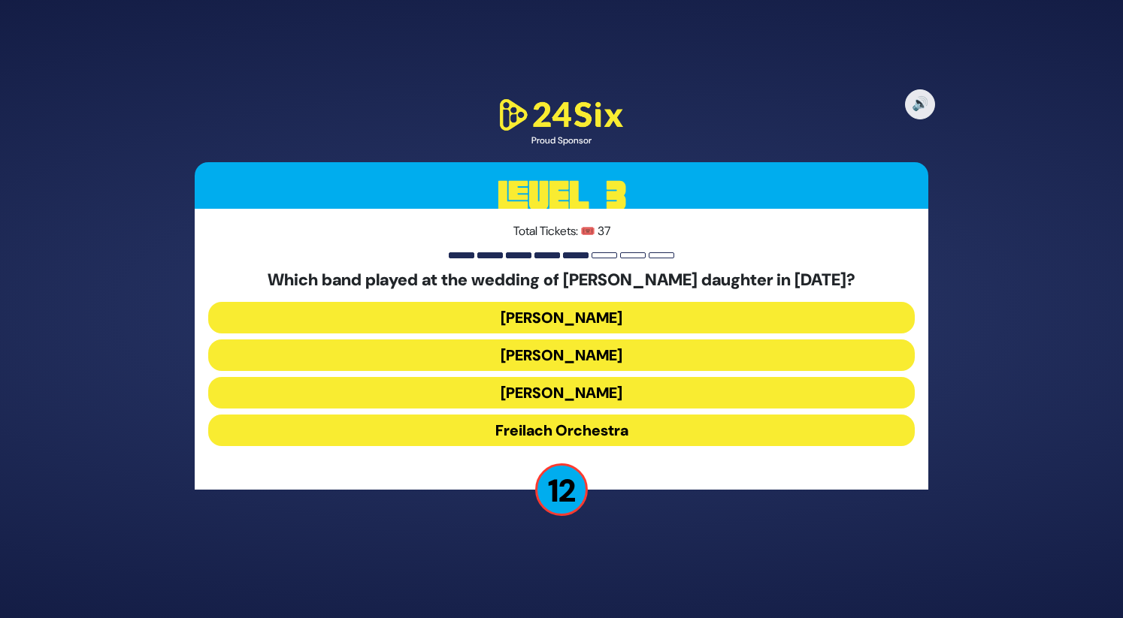
click at [609, 426] on button "Freilach Orchestra" at bounding box center [561, 431] width 706 height 32
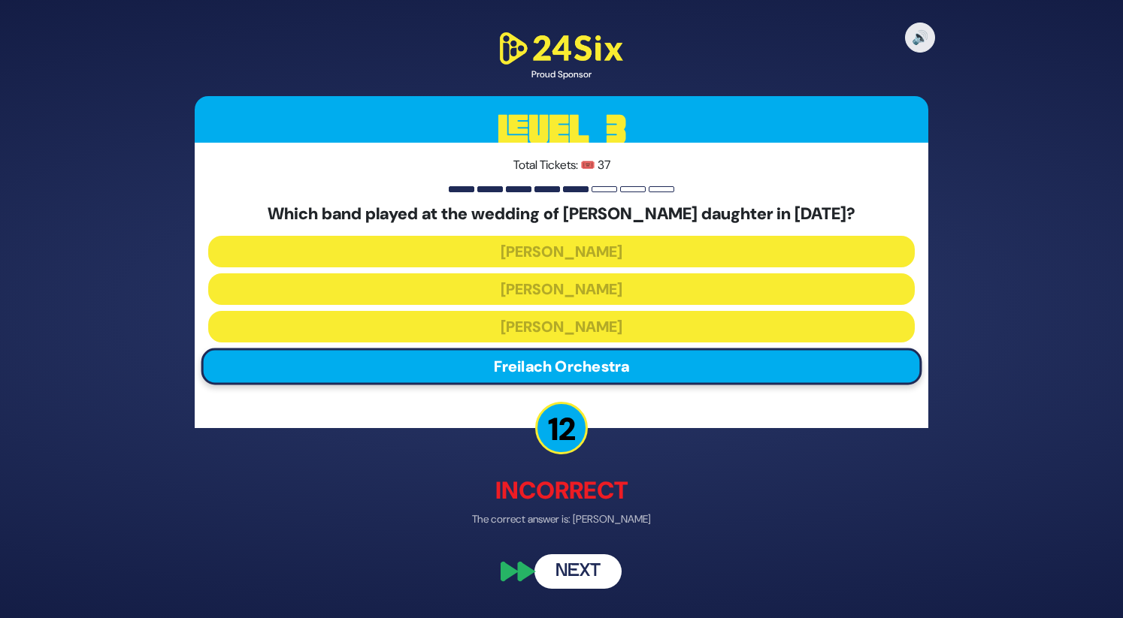
click at [583, 583] on button "Next" at bounding box center [577, 572] width 87 height 35
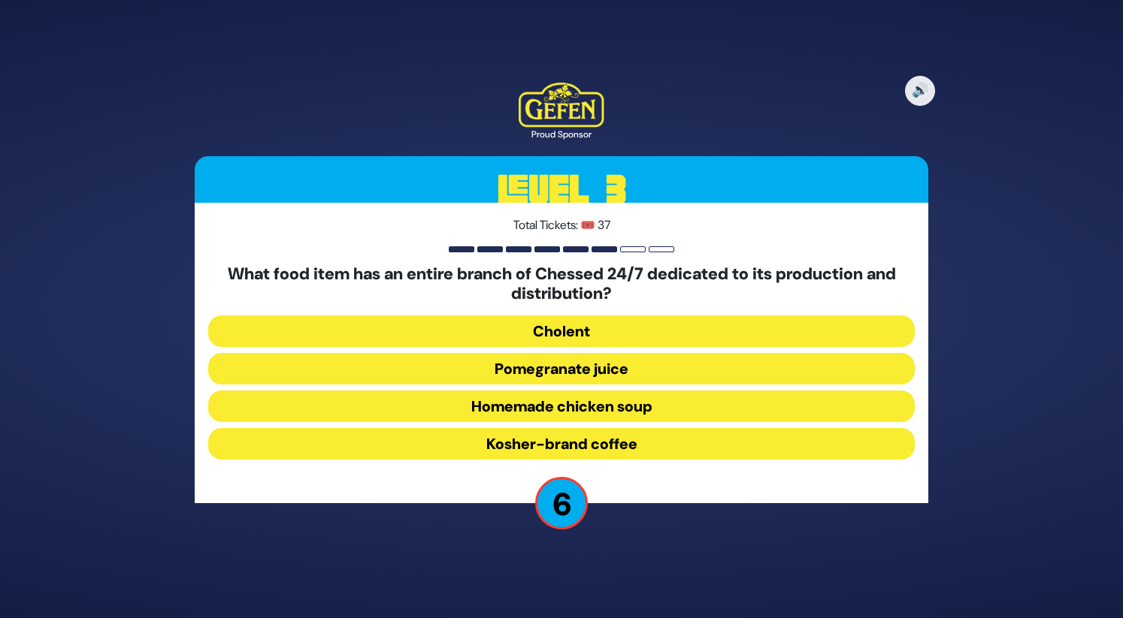
click at [614, 443] on button "Kosher-brand coffee" at bounding box center [561, 444] width 706 height 32
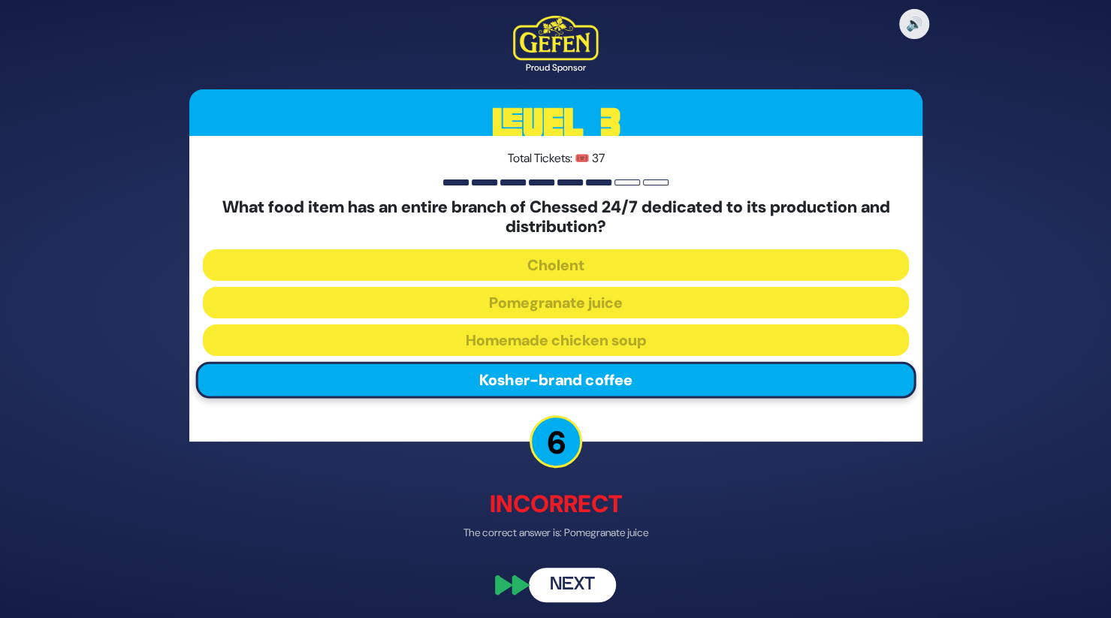
click at [583, 576] on button "Next" at bounding box center [572, 585] width 87 height 35
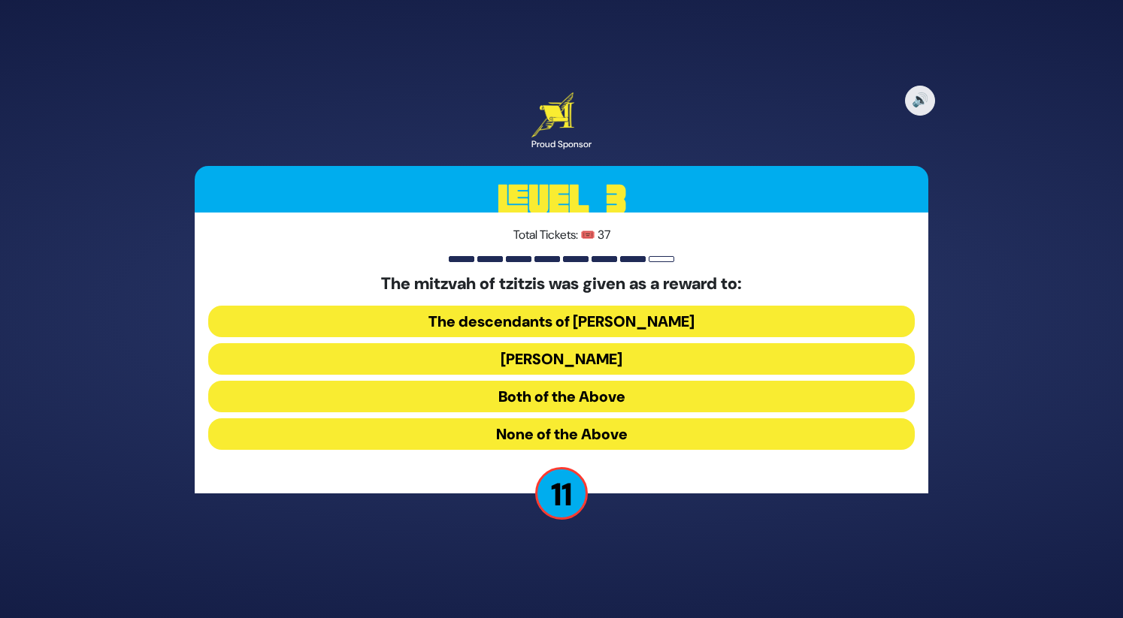
click at [602, 407] on button "Both of the Above" at bounding box center [561, 397] width 706 height 32
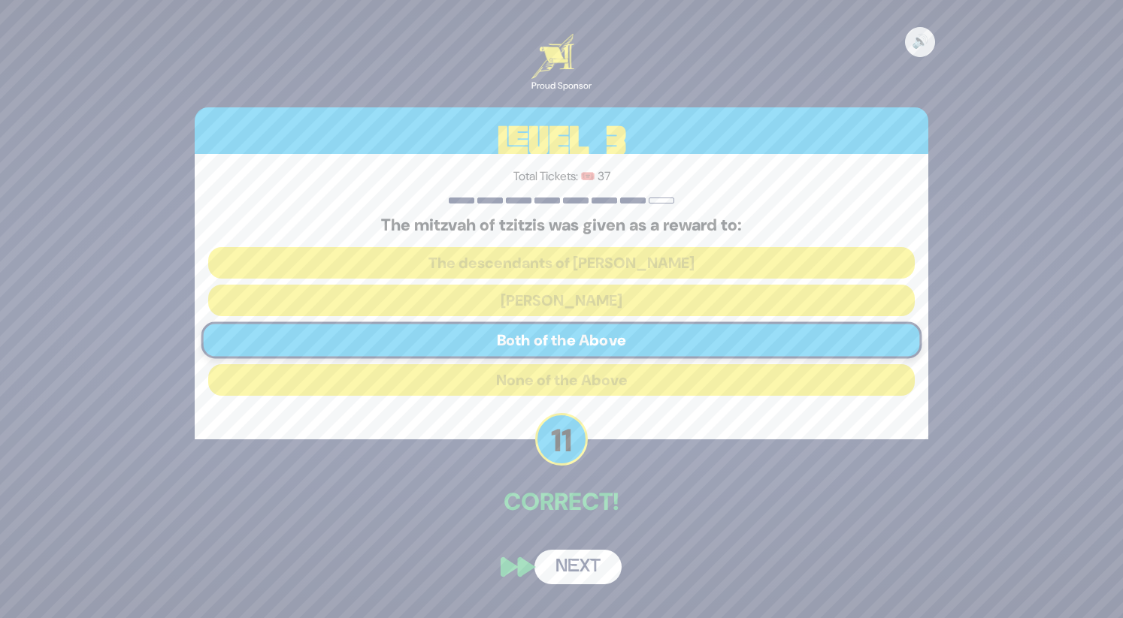
click at [598, 567] on button "Next" at bounding box center [577, 567] width 87 height 35
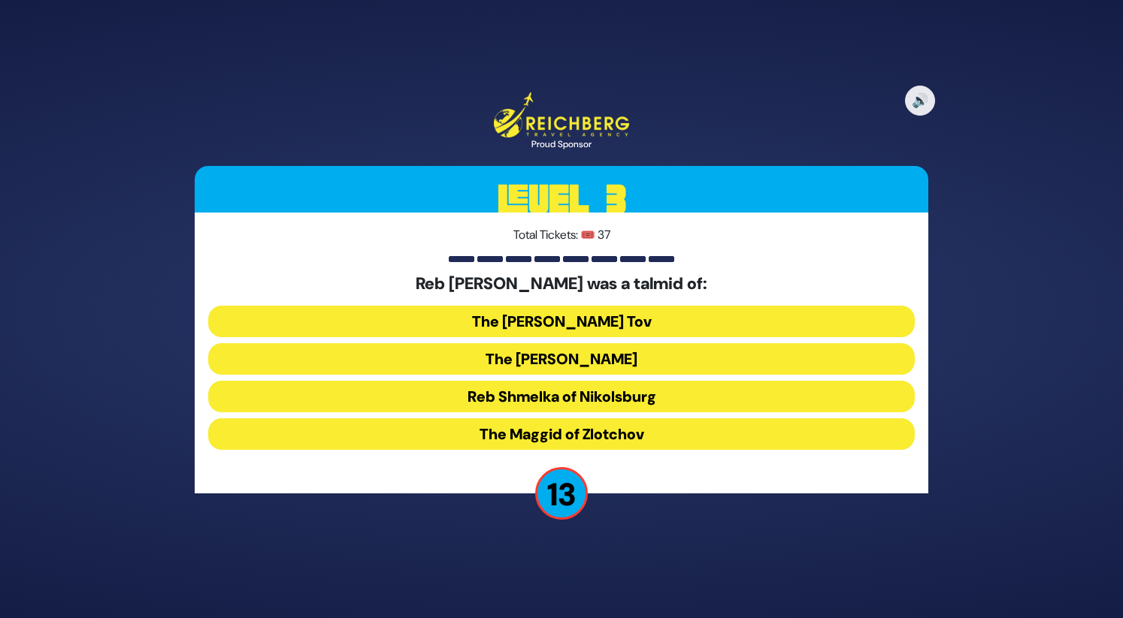
click at [624, 357] on button "The [PERSON_NAME]" at bounding box center [561, 359] width 706 height 32
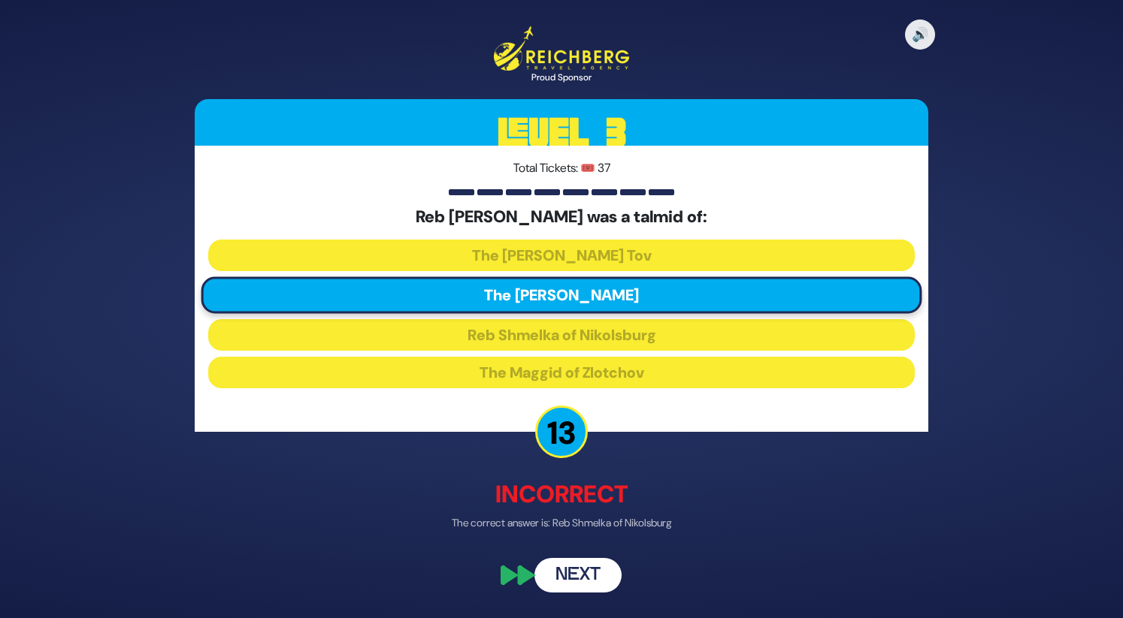
click at [600, 582] on button "Next" at bounding box center [577, 575] width 87 height 35
